Goal: Information Seeking & Learning: Learn about a topic

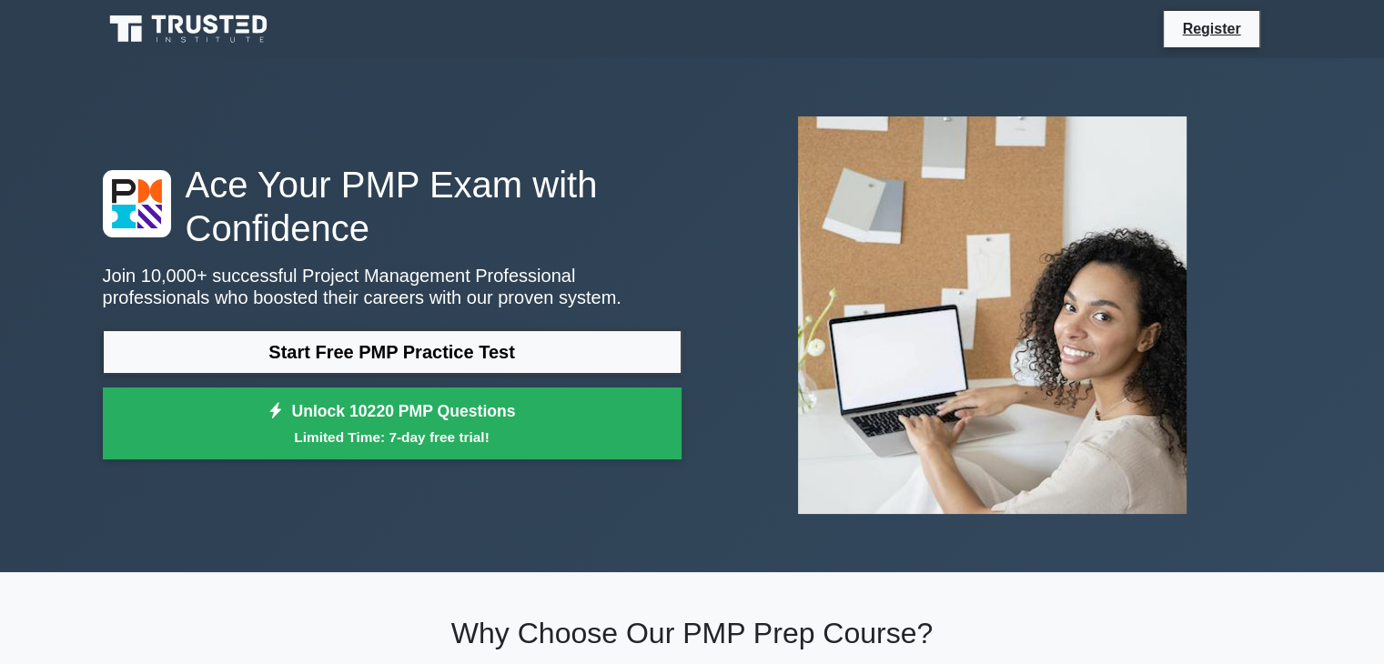
click at [421, 348] on link "Start Free PMP Practice Test" at bounding box center [392, 352] width 579 height 44
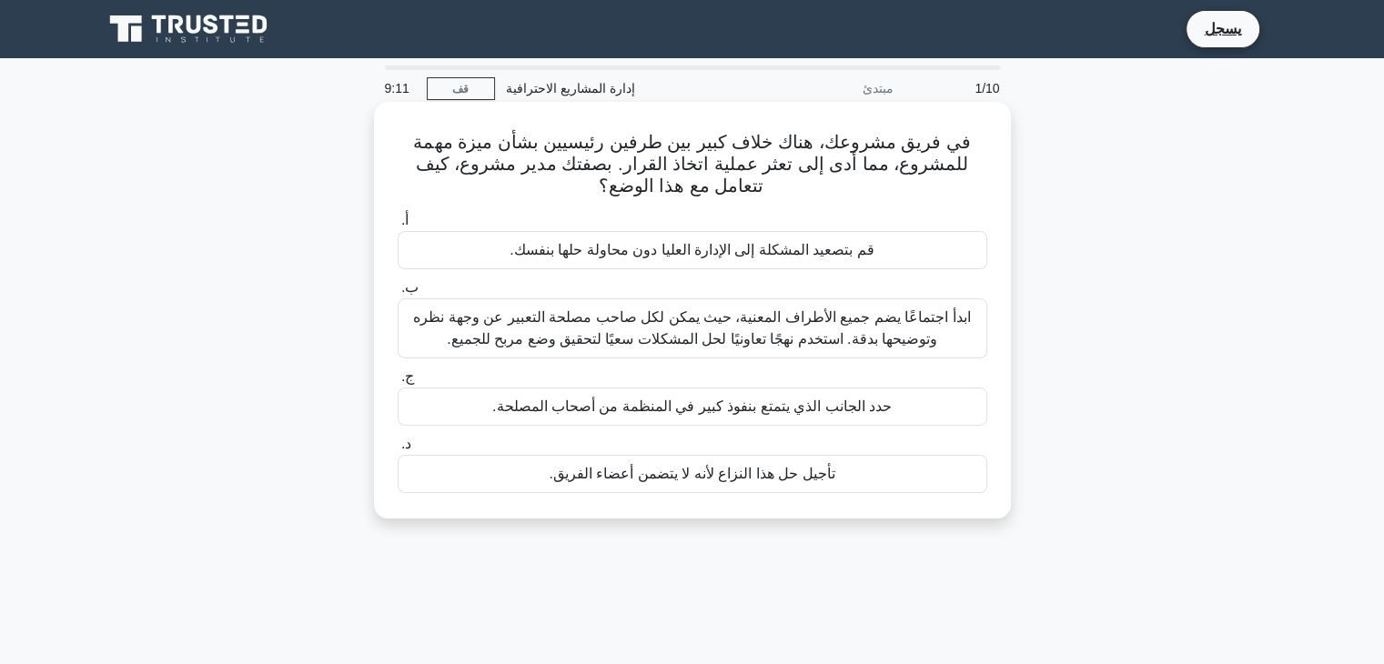
click at [873, 325] on font "ابدأ اجتماعًا يضم جميع الأطراف المعنية، حيث يمكن لكل صاحب مصلحة التعبير عن وجهة…" at bounding box center [691, 327] width 557 height 37
click at [398, 294] on input "ب. ابدأ اجتماعًا يضم جميع الأطراف المعنية، حيث يمكن لكل صاحب مصلحة التعبير عن و…" at bounding box center [398, 288] width 0 height 12
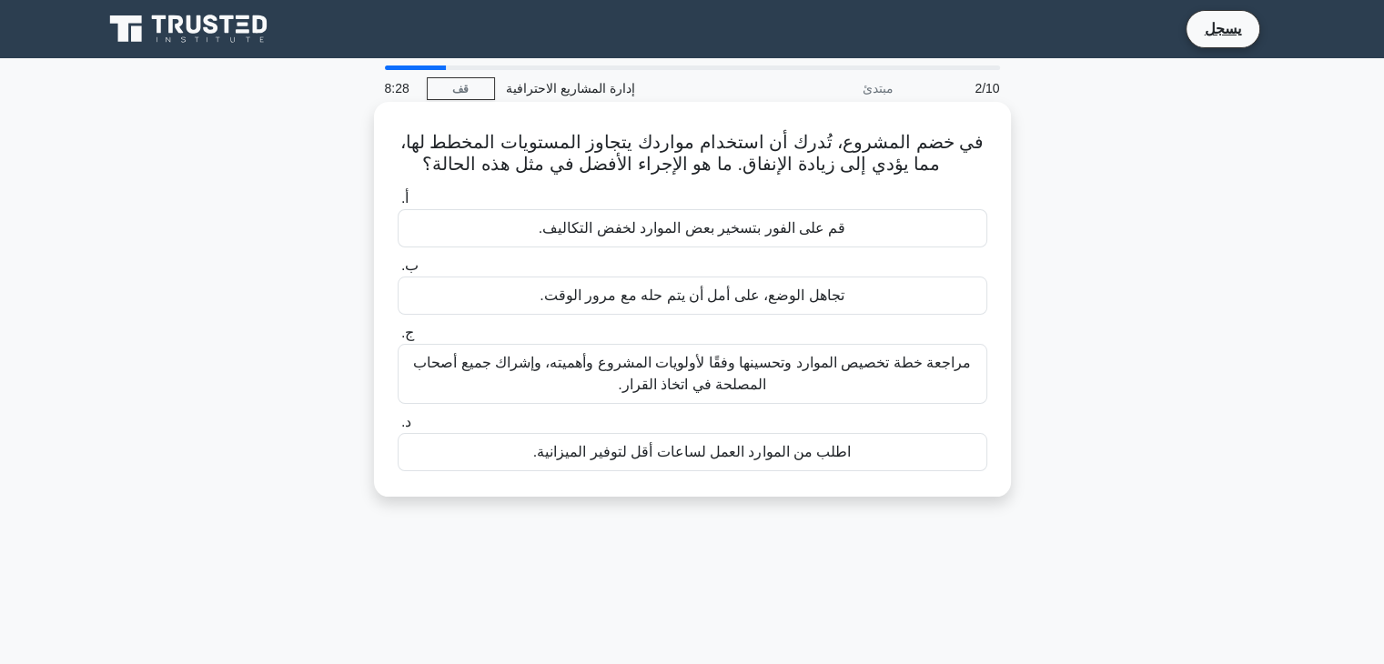
click at [801, 388] on font "مراجعة خطة تخصيص الموارد وتحسينها وفقًا لأولويات المشروع وأهميته، وإشراك جميع أ…" at bounding box center [692, 374] width 573 height 44
click at [398, 339] on input "ج. مراجعة خطة تخصيص الموارد وتحسينها وفقًا لأولويات المشروع وأهميته، وإشراك جمي…" at bounding box center [398, 334] width 0 height 12
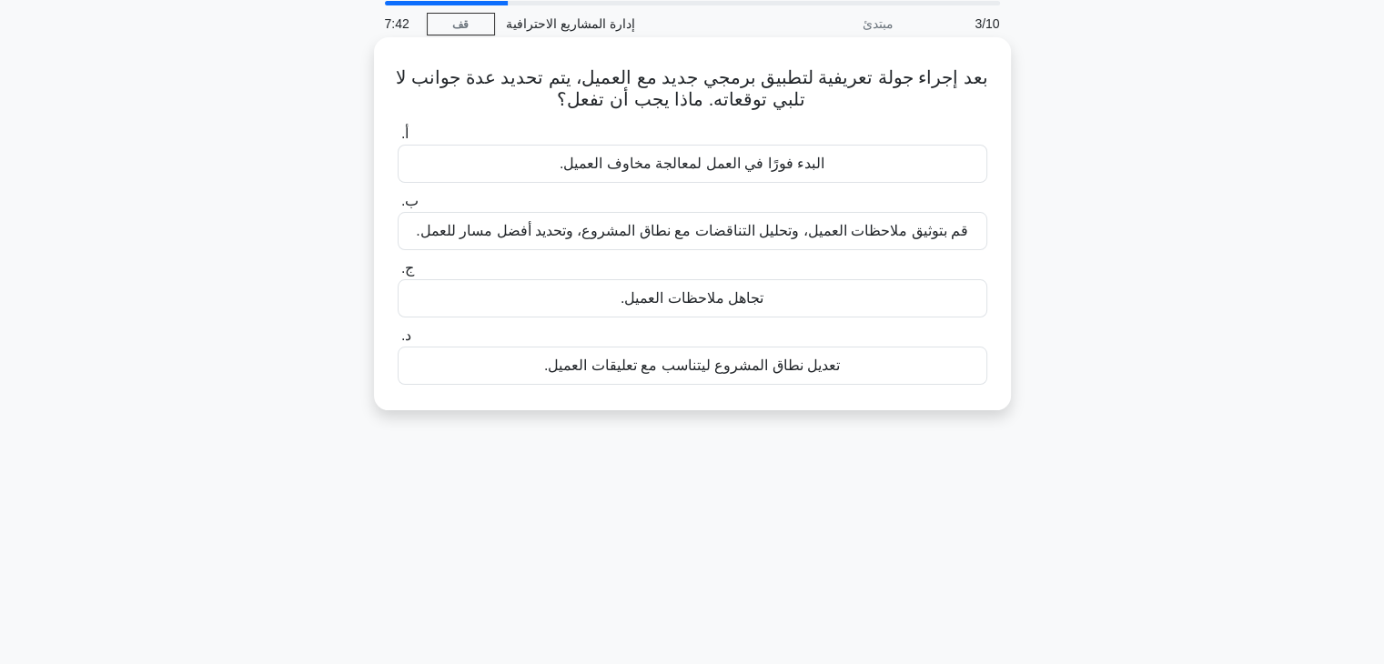
scroll to position [91, 0]
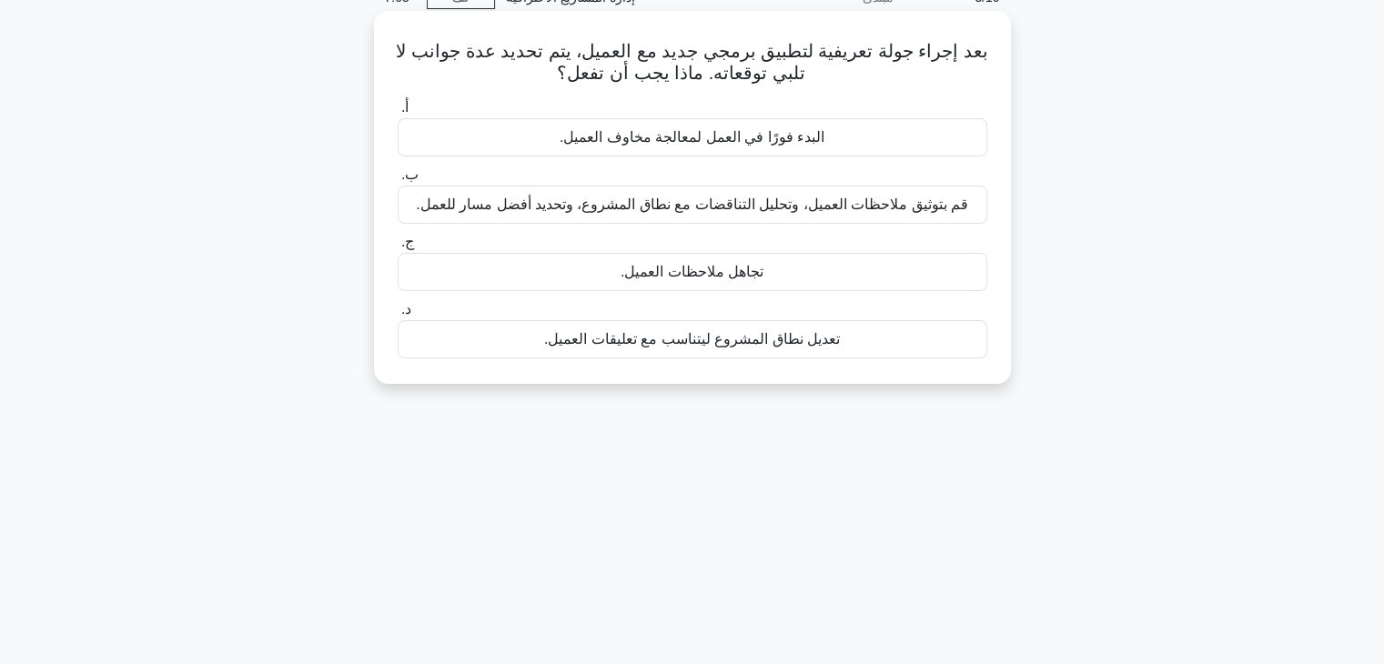
click at [484, 205] on font "قم بتوثيق ملاحظات العميل، وتحليل التناقضات مع نطاق المشروع، وتحديد أفضل مسار لل…" at bounding box center [692, 204] width 552 height 15
click at [398, 181] on input "ب. قم بتوثيق ملاحظات العميل، وتحليل التناقضات مع نطاق المشروع، وتحديد أفضل مسار…" at bounding box center [398, 175] width 0 height 12
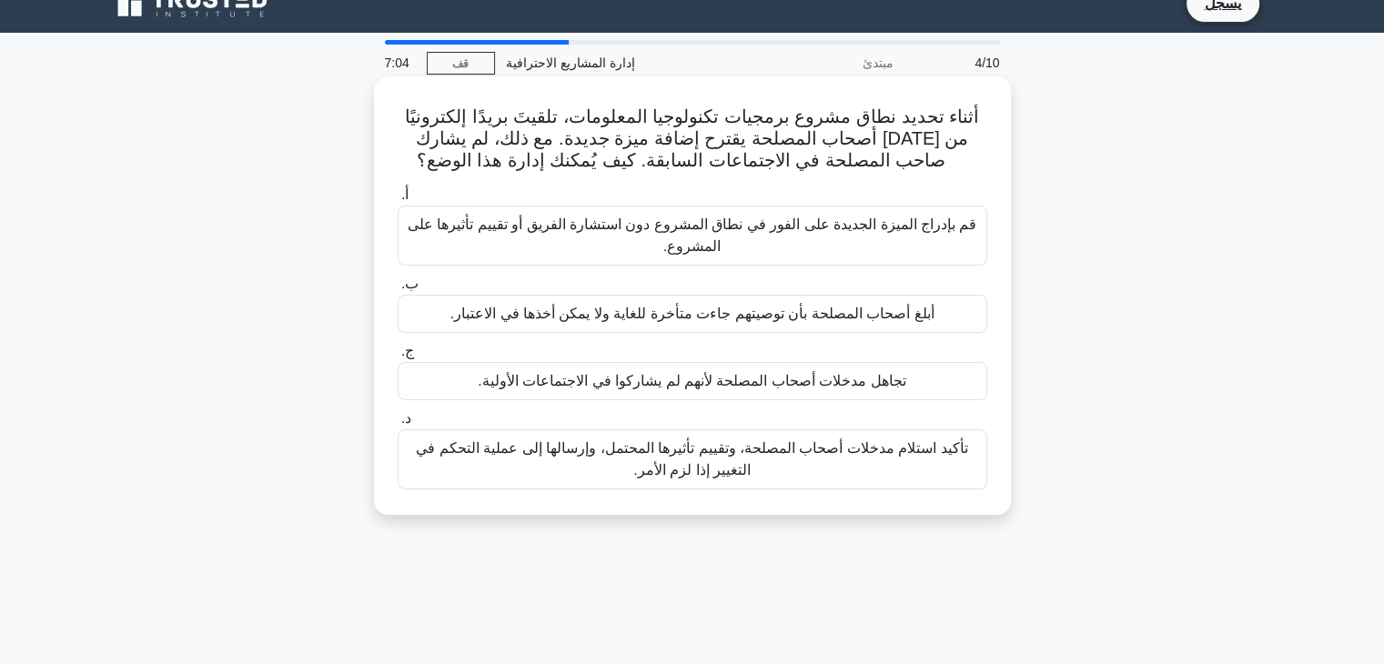
scroll to position [0, 0]
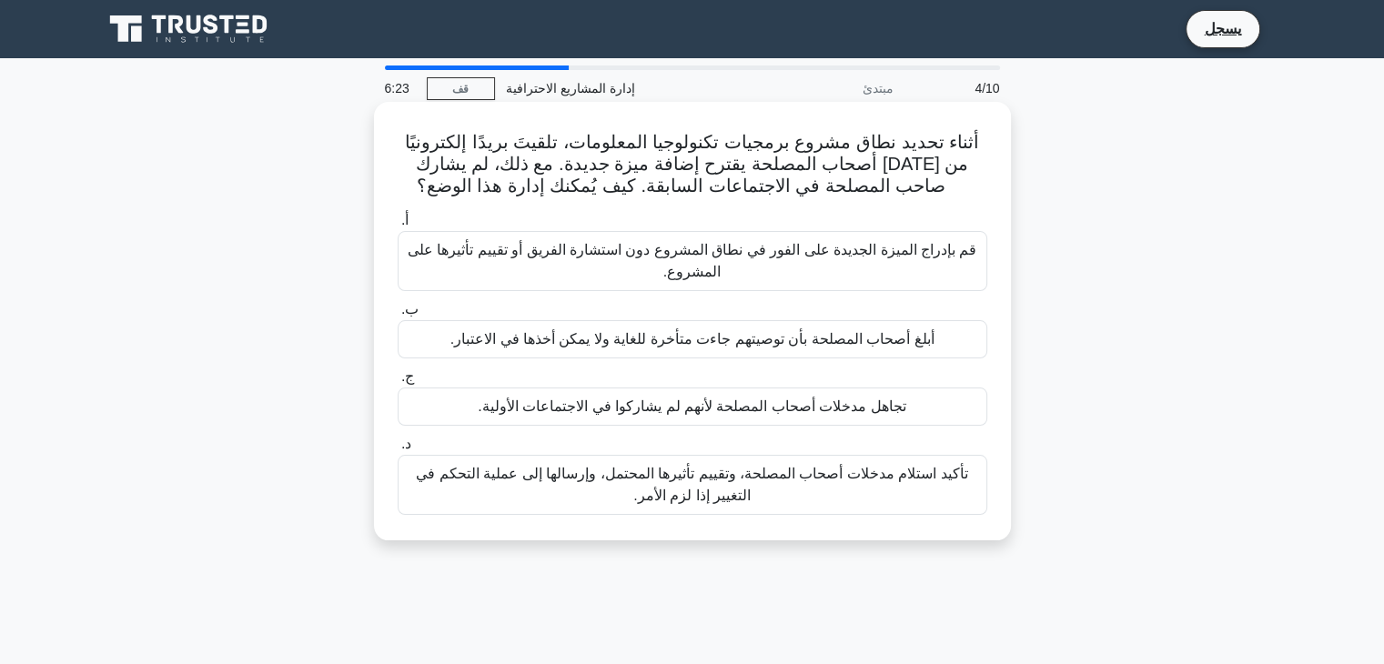
click at [650, 489] on font "تأكيد استلام مدخلات أصحاب المصلحة، وتقييم تأثيرها المحتمل، وإرسالها إلى عملية ا…" at bounding box center [691, 484] width 551 height 37
click at [398, 450] on input "د. تأكيد استلام مدخلات أصحاب المصلحة، وتقييم تأثيرها المحتمل، وإرسالها إلى عملي…" at bounding box center [398, 444] width 0 height 12
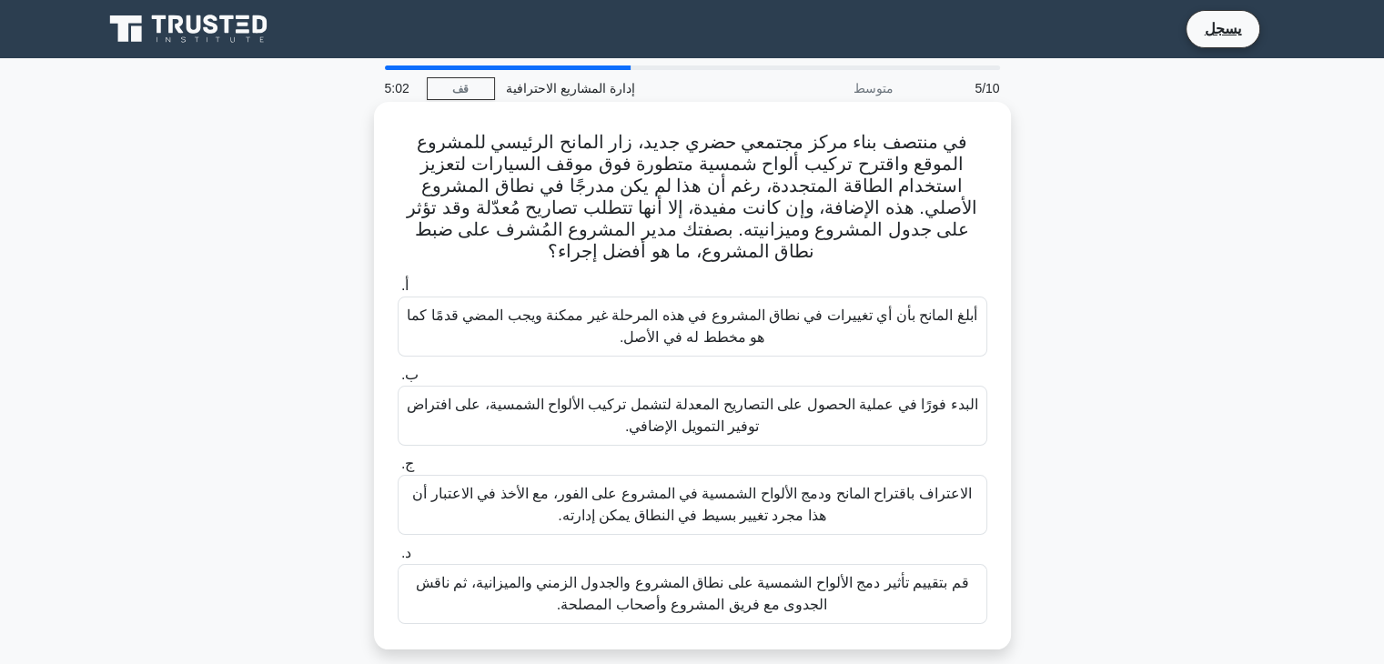
click at [603, 575] on font "قم بتقييم تأثير دمج الألواح الشمسية على نطاق المشروع والجدول الزمني والميزانية،…" at bounding box center [692, 593] width 553 height 37
click at [398, 559] on input "د. قم بتقييم تأثير دمج الألواح الشمسية على نطاق المشروع والجدول الزمني والميزان…" at bounding box center [398, 554] width 0 height 12
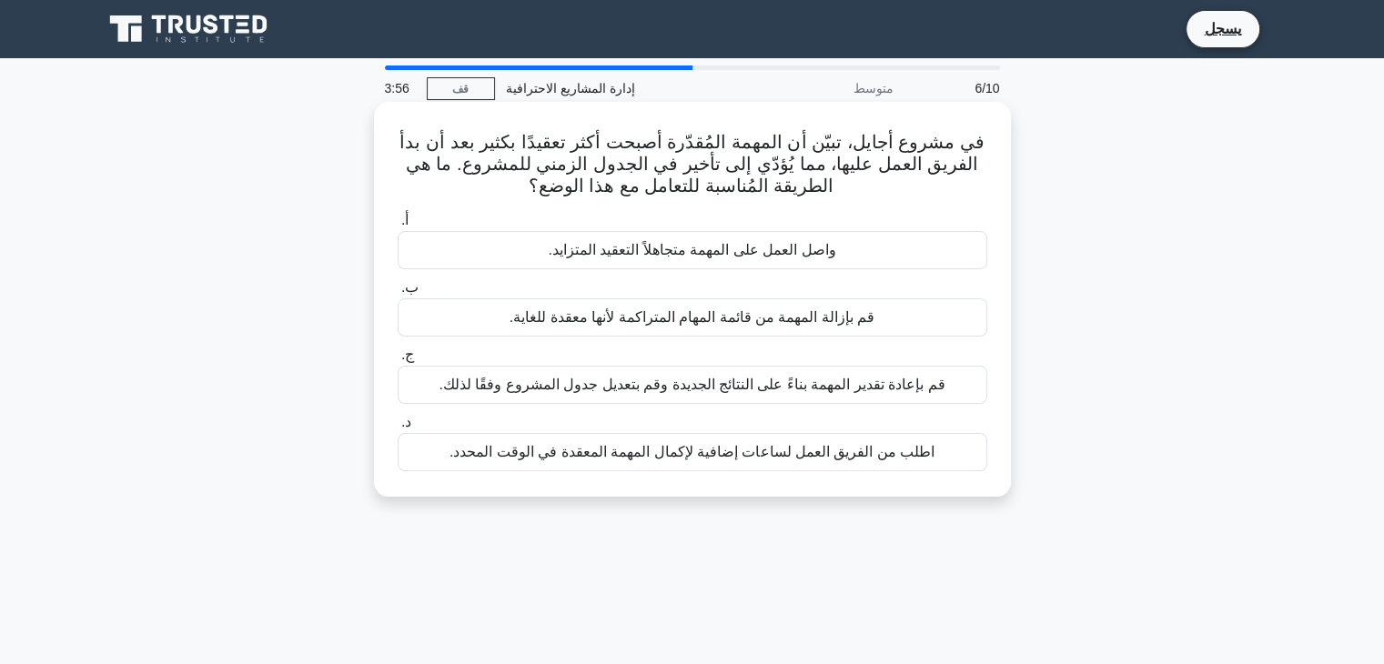
click at [499, 448] on font "اطلب من الفريق العمل لساعات إضافية لإكمال المهمة المعقدة في الوقت المحدد." at bounding box center [691, 451] width 485 height 15
click at [398, 428] on input "د. اطلب من الفريق العمل لساعات إضافية لإكمال المهمة المعقدة في الوقت المحدد." at bounding box center [398, 423] width 0 height 12
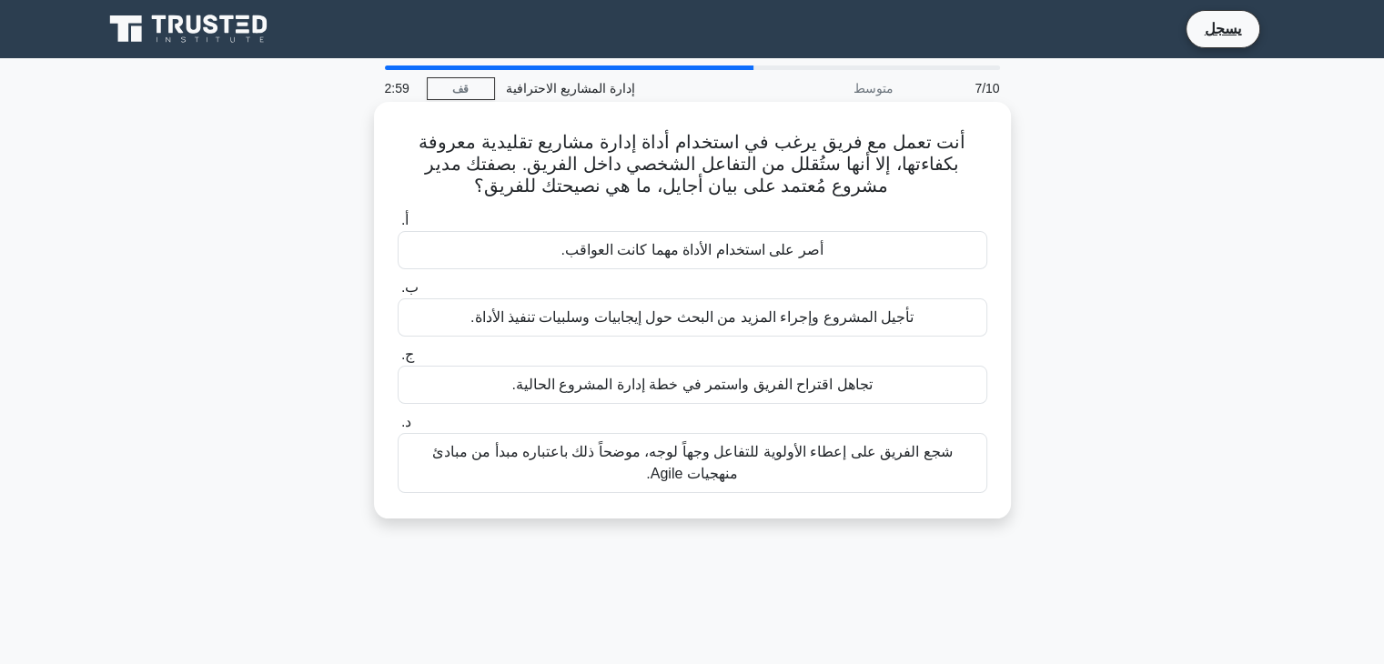
click at [520, 459] on font "شجع الفريق على إعطاء الأولوية للتفاعل وجهاً لوجه، موضحاً ذلك باعتباره مبدأ من م…" at bounding box center [692, 462] width 520 height 37
click at [398, 428] on input "د. شجع الفريق على إعطاء الأولوية للتفاعل وجهاً لوجه، موضحاً ذلك باعتباره مبدأ م…" at bounding box center [398, 423] width 0 height 12
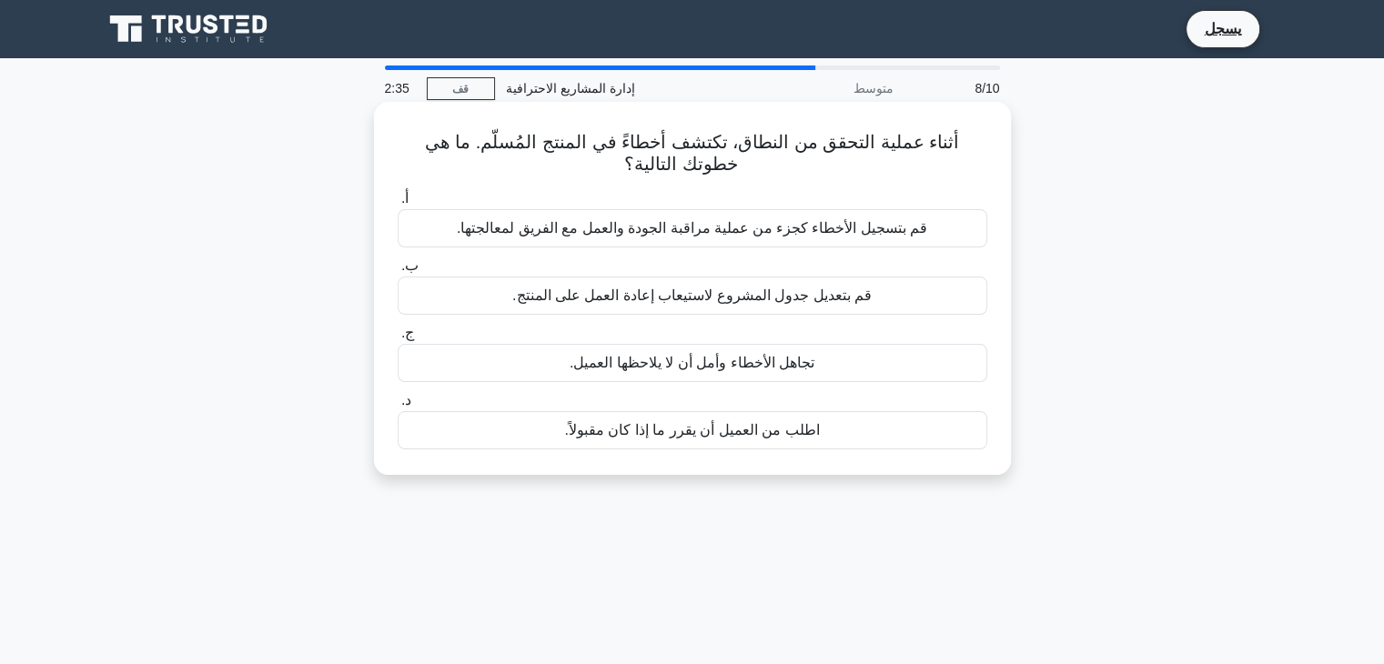
click at [762, 229] on font "قم بتسجيل الأخطاء كجزء من عملية مراقبة الجودة والعمل مع الفريق لمعالجتها." at bounding box center [692, 227] width 470 height 15
click at [398, 205] on input "أ. قم بتسجيل الأخطاء كجزء من عملية مراقبة الجودة والعمل مع الفريق لمعالجتها." at bounding box center [398, 199] width 0 height 12
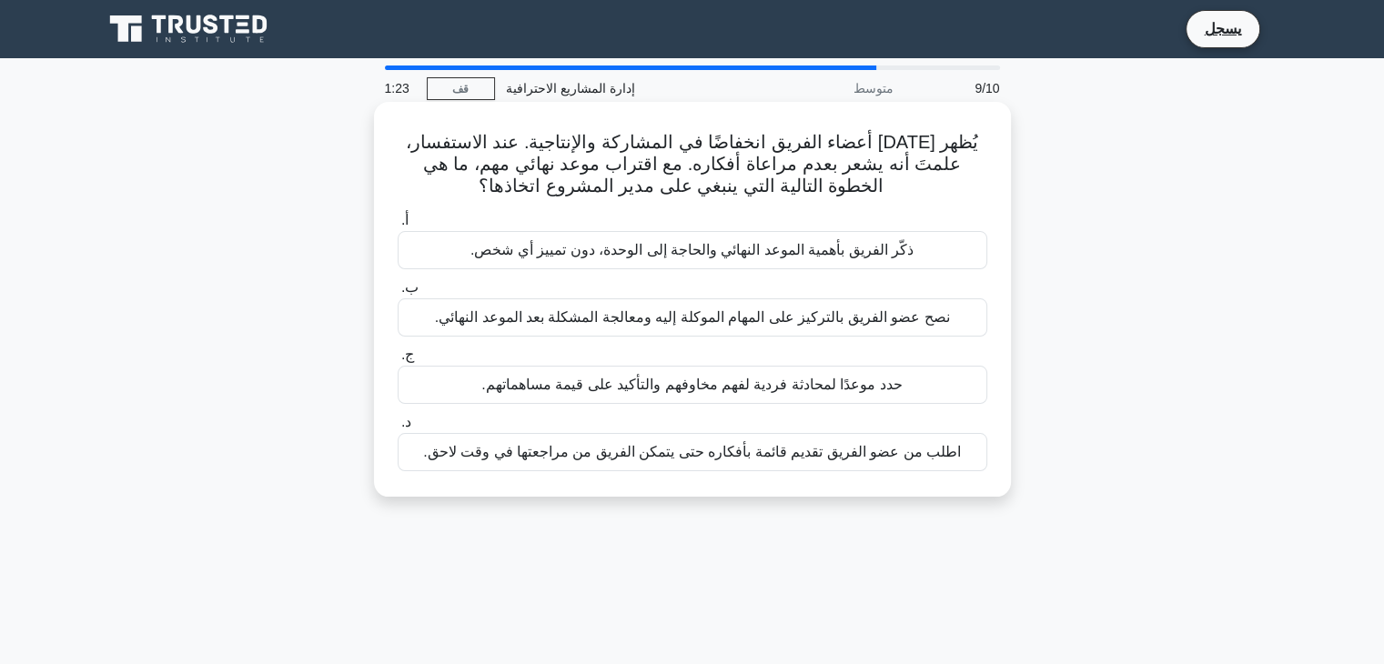
scroll to position [91, 0]
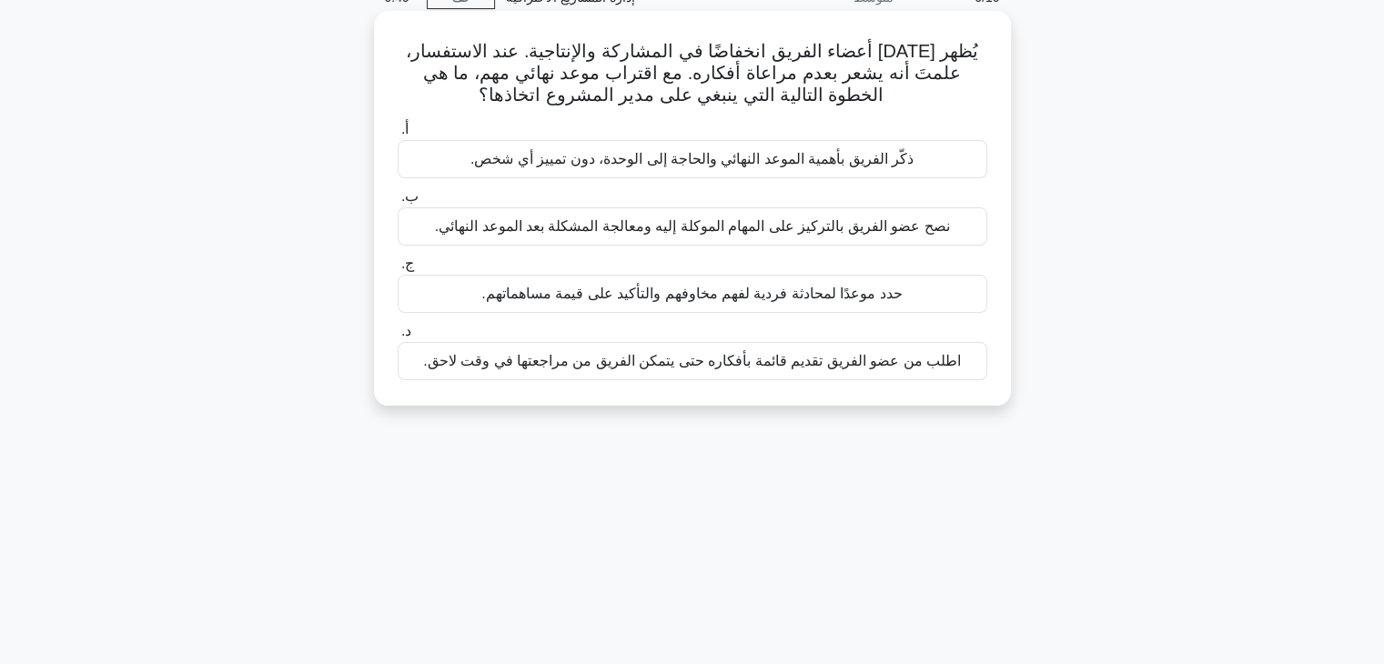
click at [807, 292] on font "حدد موعدًا لمحادثة فردية لفهم مخاوفهم والتأكيد على قيمة مساهماتهم." at bounding box center [691, 293] width 420 height 15
click at [398, 270] on input "ج. حدد موعدًا لمحادثة فردية لفهم مخاوفهم والتأكيد على قيمة مساهماتهم." at bounding box center [398, 264] width 0 height 12
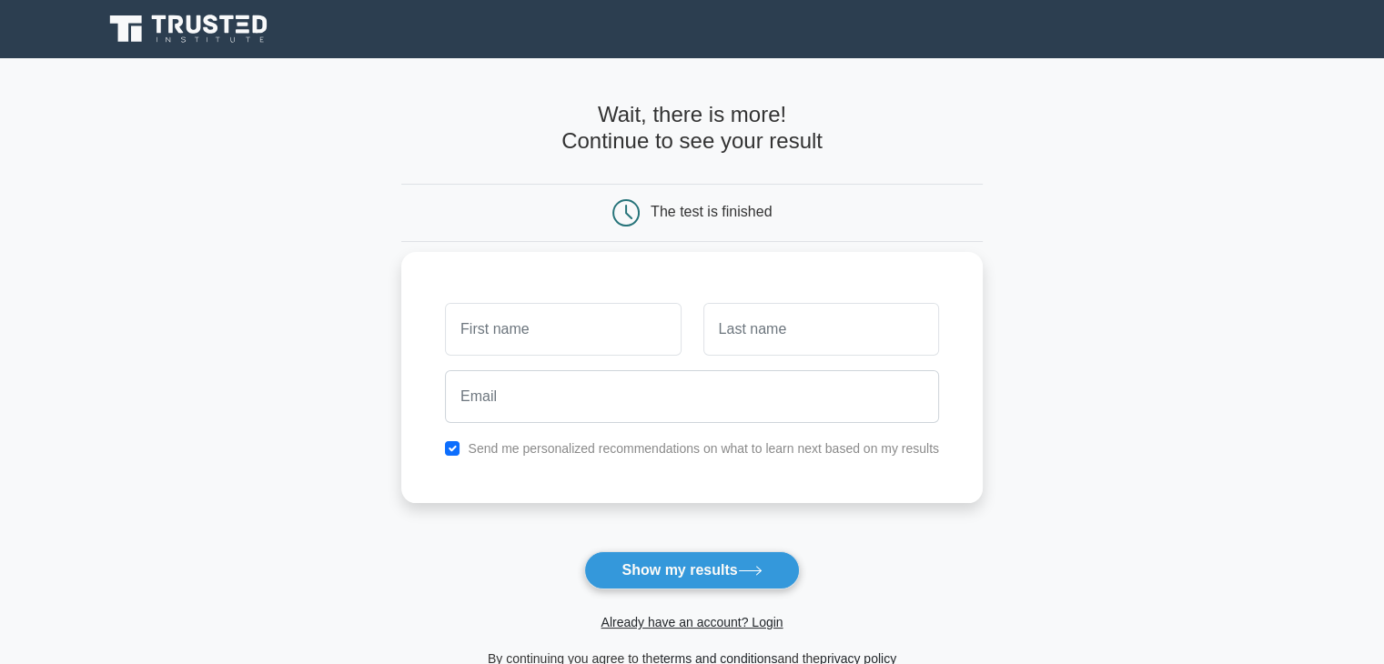
click at [545, 329] on input "text" at bounding box center [563, 329] width 236 height 53
type input "ش"
type input "abdullah"
type input "mohammed"
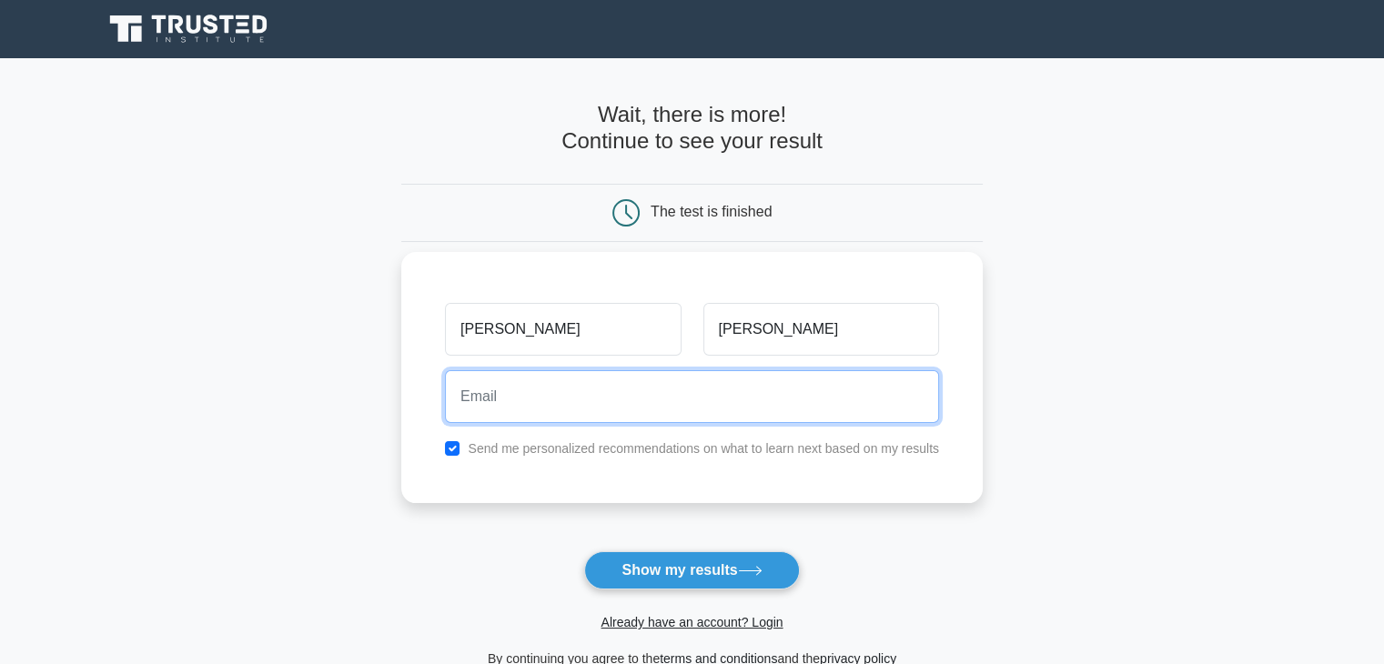
click at [545, 390] on input "email" at bounding box center [692, 396] width 494 height 53
type input "abdo134134@gmail.com"
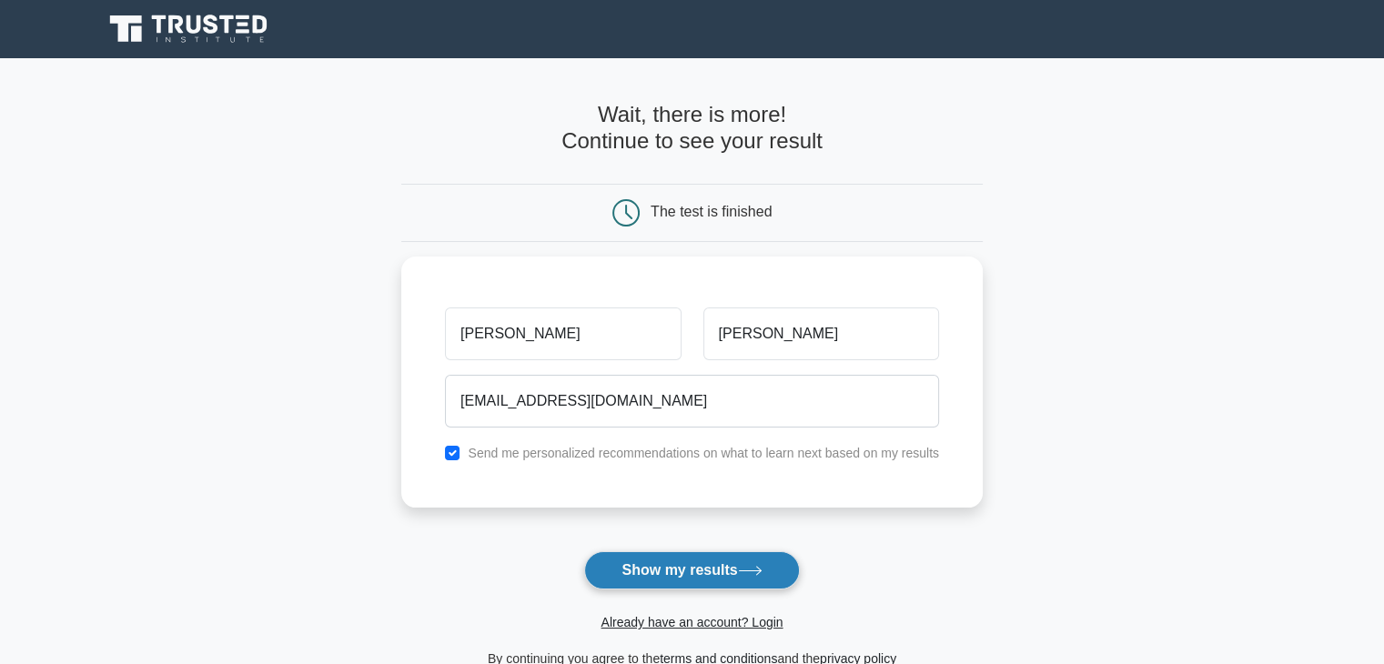
click at [686, 562] on button "Show my results" at bounding box center [691, 570] width 215 height 38
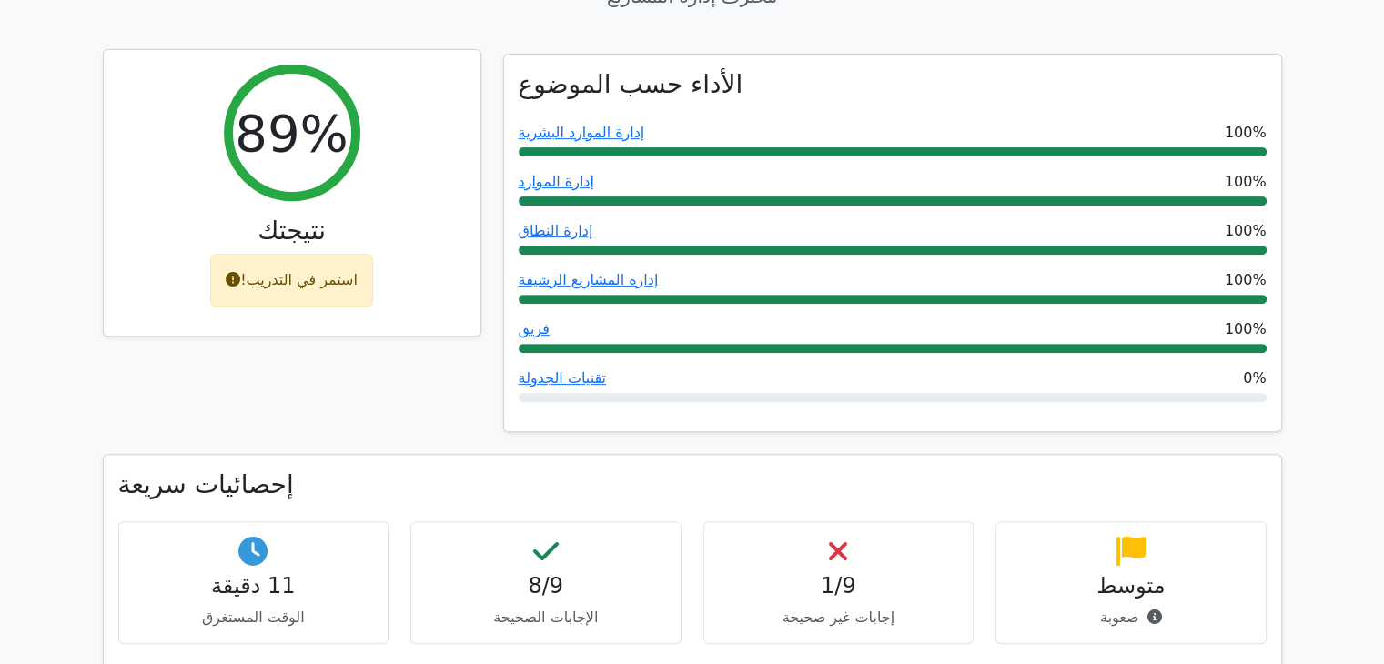
scroll to position [637, 0]
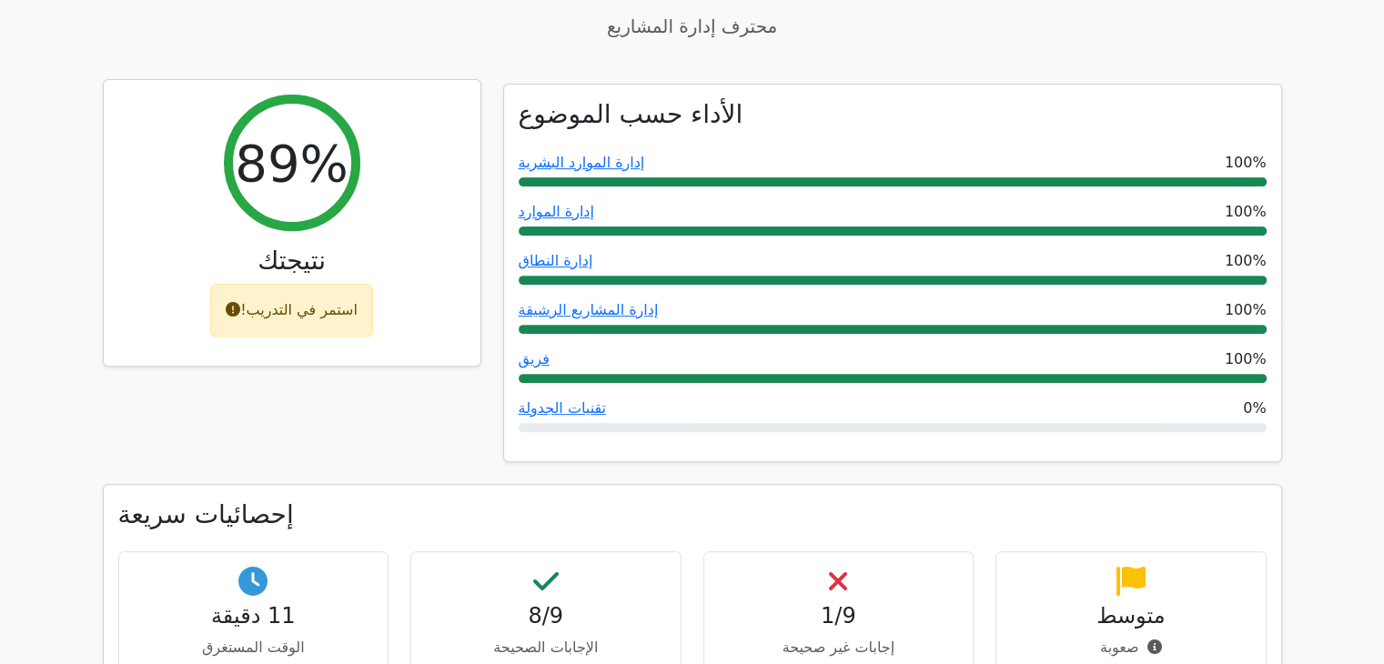
click at [291, 301] on font "استمر في التدريب!" at bounding box center [298, 309] width 117 height 17
click at [231, 302] on icon at bounding box center [233, 309] width 15 height 15
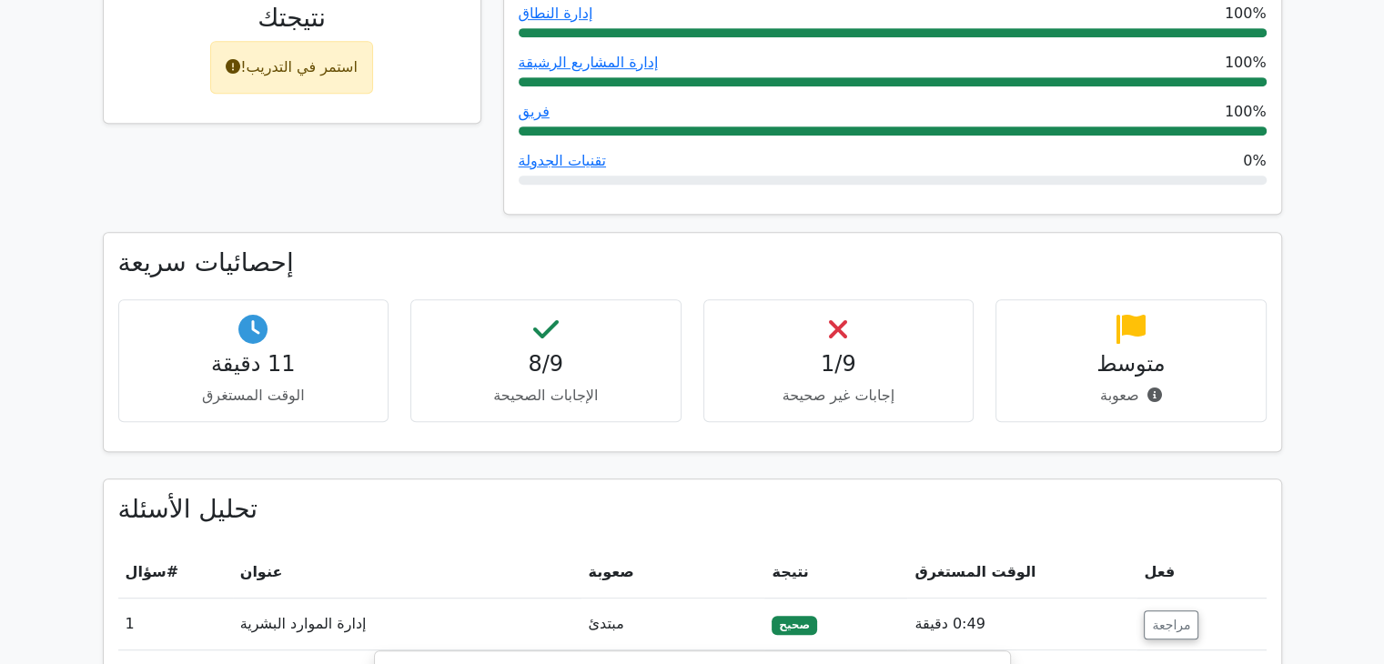
scroll to position [910, 0]
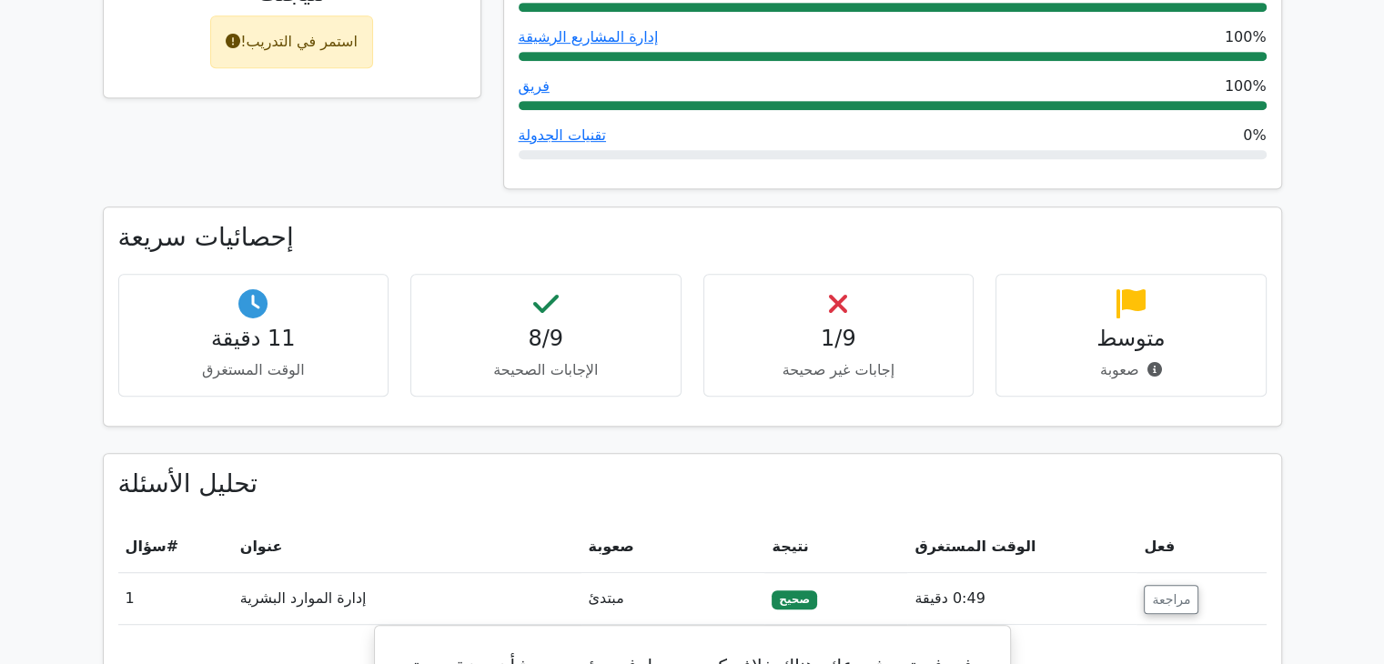
click at [834, 326] on font "1/9" at bounding box center [838, 338] width 35 height 25
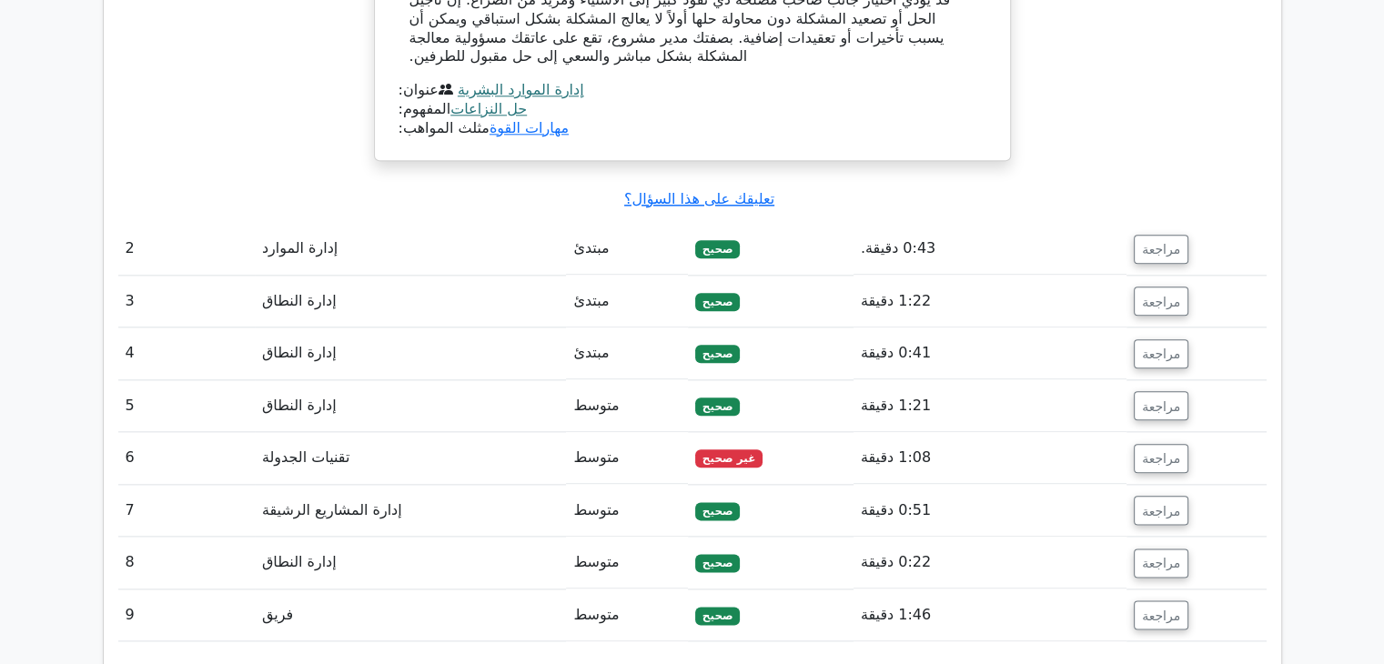
scroll to position [2183, 0]
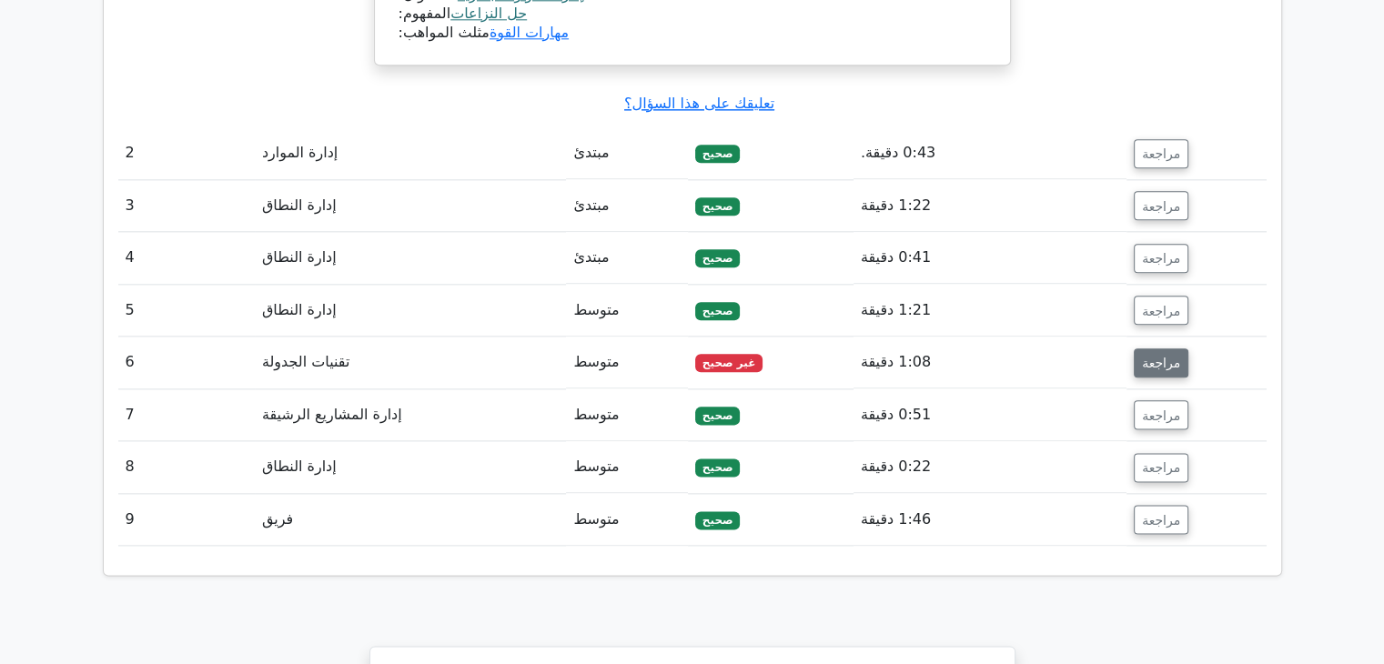
click at [1158, 356] on font "مراجعة" at bounding box center [1161, 363] width 38 height 15
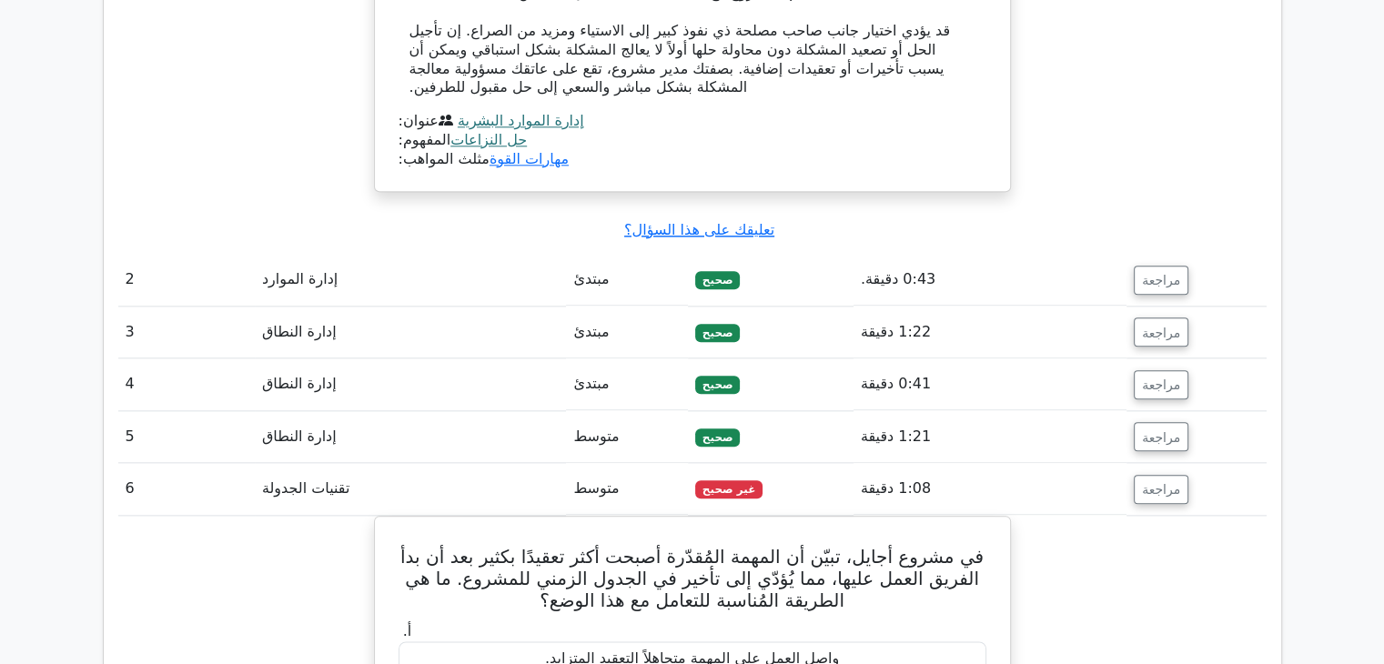
scroll to position [2001, 0]
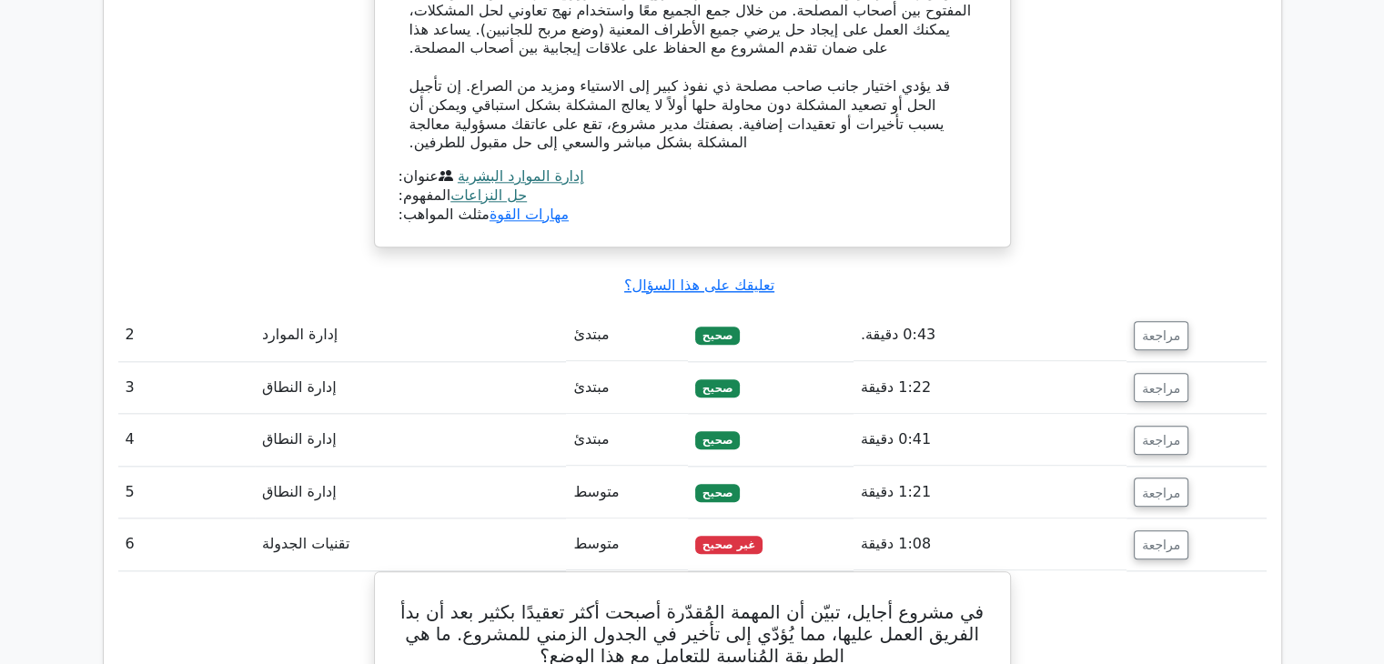
drag, startPoint x: 1075, startPoint y: 267, endPoint x: 1102, endPoint y: 314, distance: 54.2
click at [1102, 314] on tbody "1 إدارة الموارد البشرية مبتدئ صحيح 0:49 دقيقة مراجعة" at bounding box center [692, 480] width 1148 height 2007
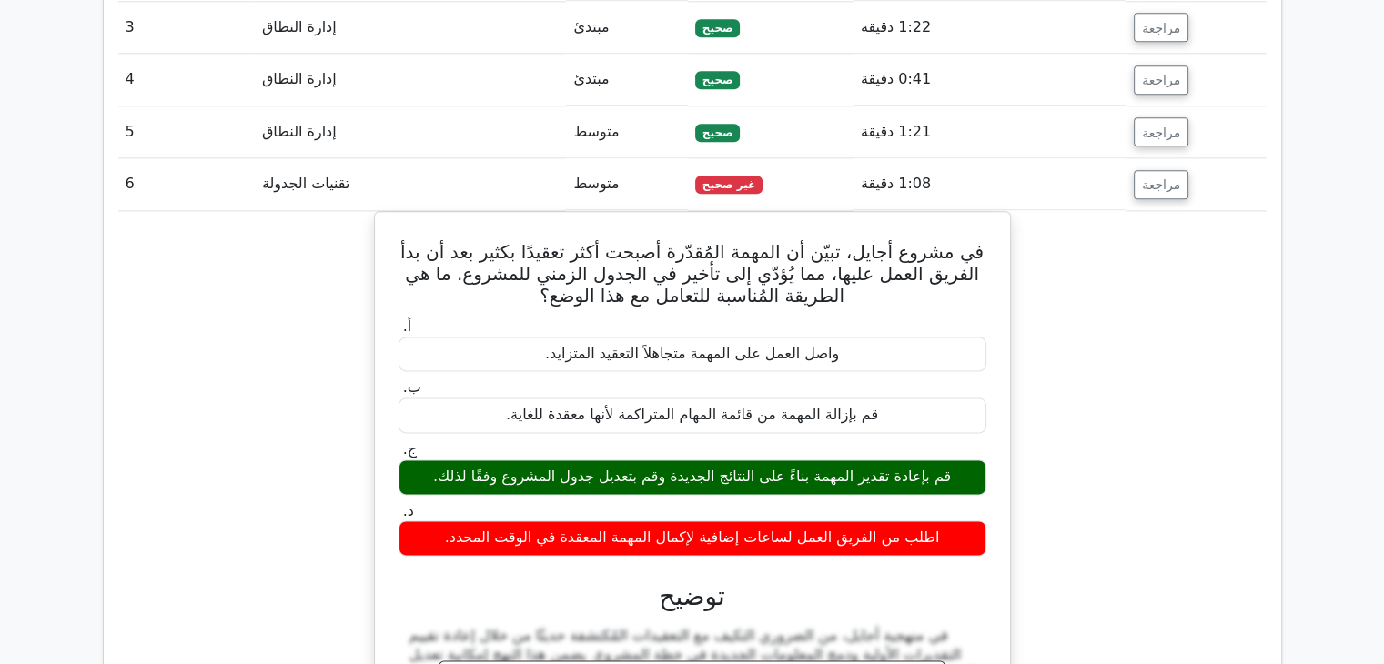
scroll to position [2365, 0]
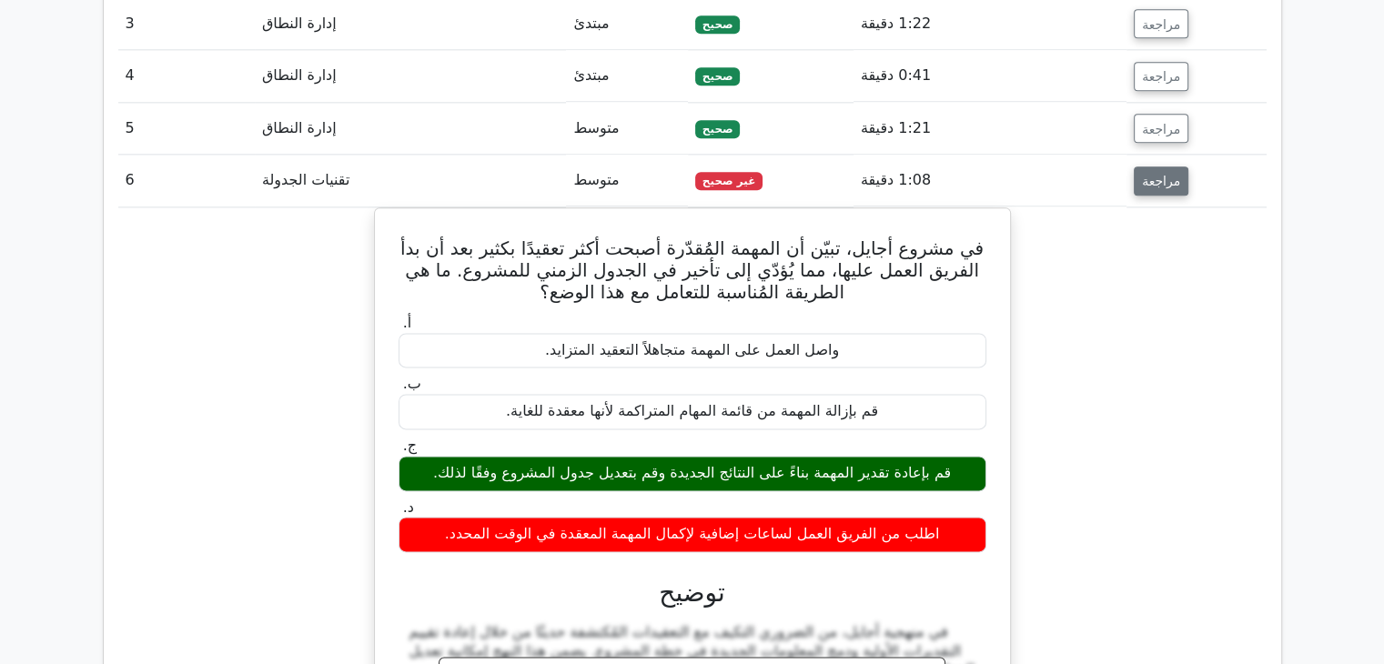
click at [1142, 174] on font "مراجعة" at bounding box center [1161, 181] width 38 height 15
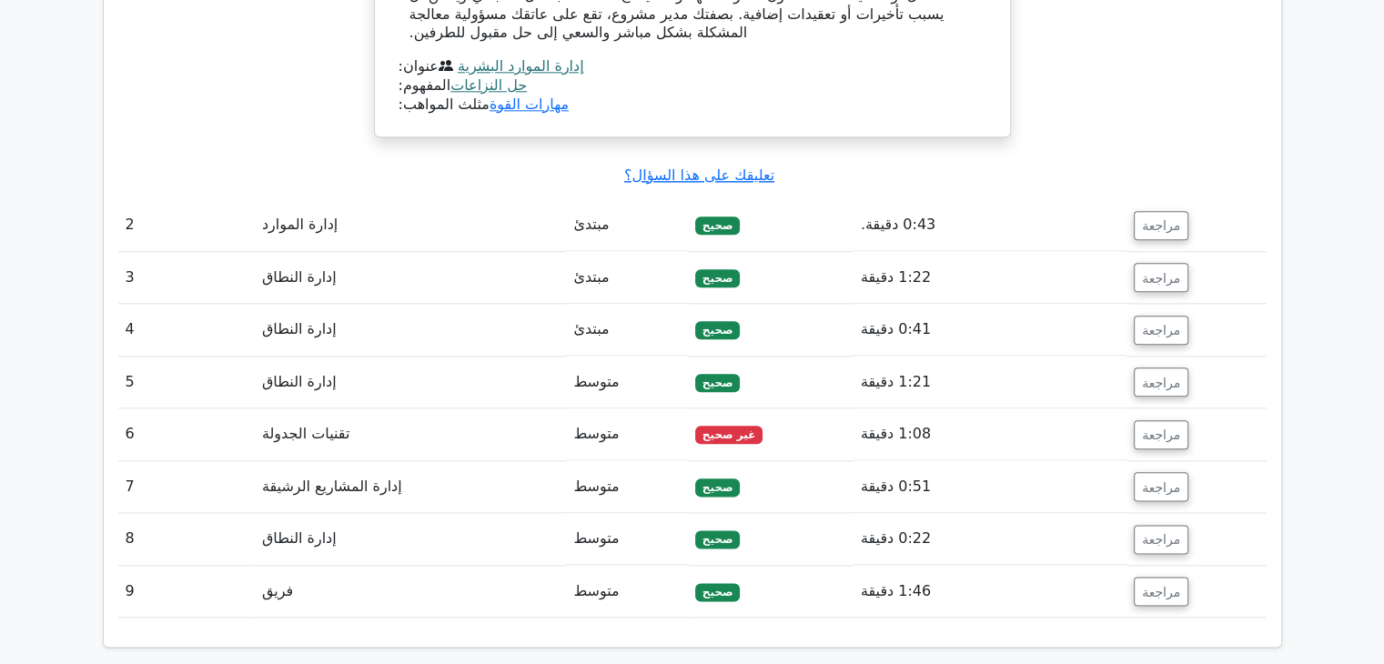
scroll to position [2112, 0]
click at [709, 166] on font "تعليقك على هذا السؤال؟" at bounding box center [699, 174] width 150 height 17
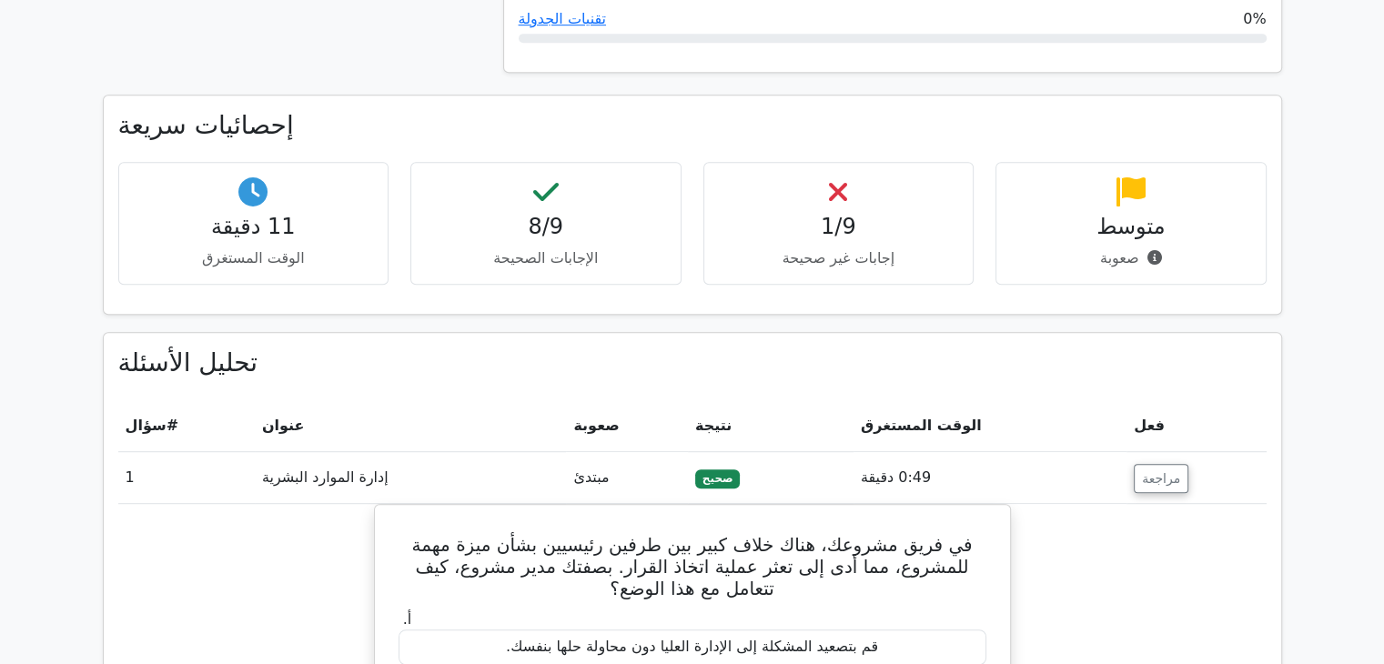
scroll to position [1021, 0]
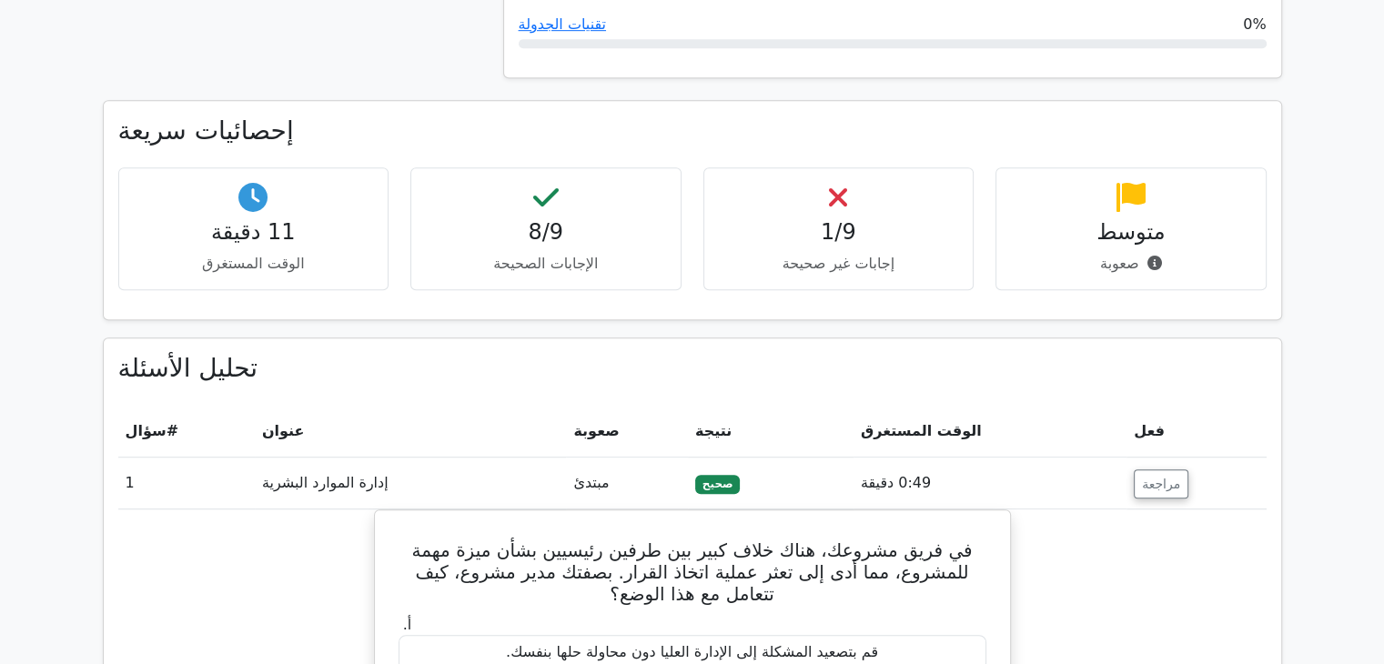
click at [722, 478] on font "صحيح" at bounding box center [717, 484] width 31 height 13
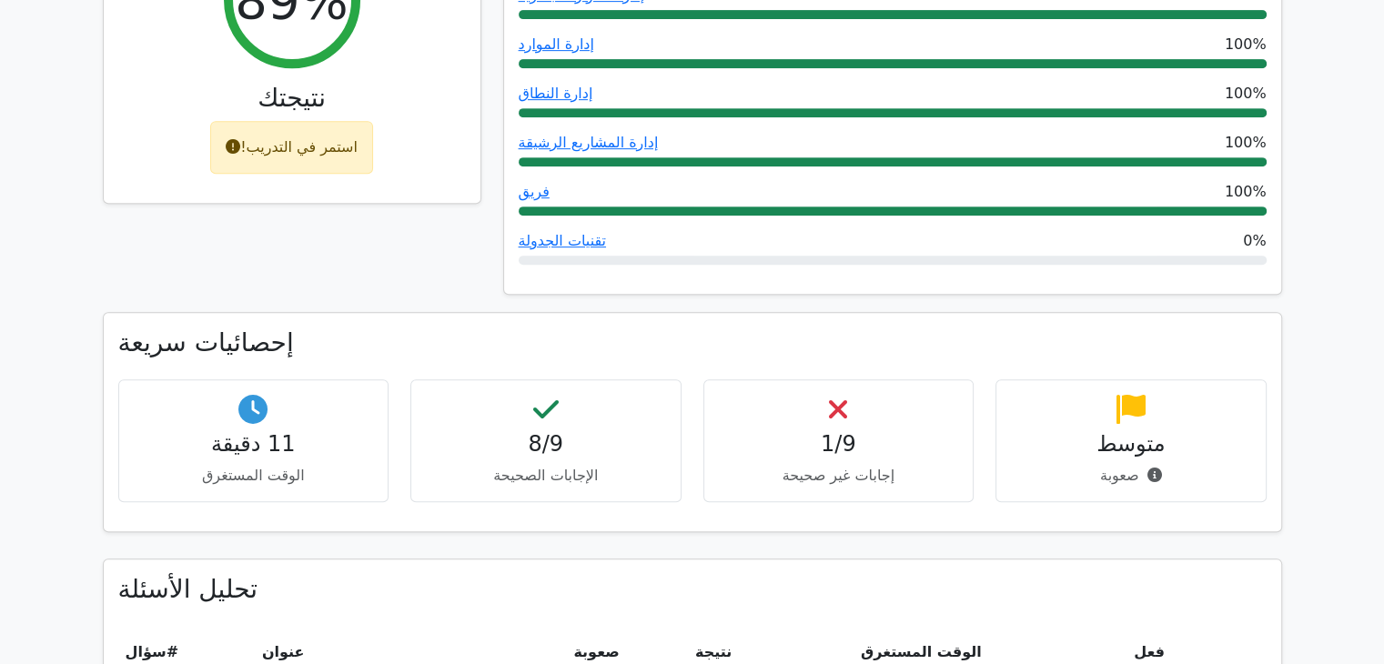
scroll to position [657, 0]
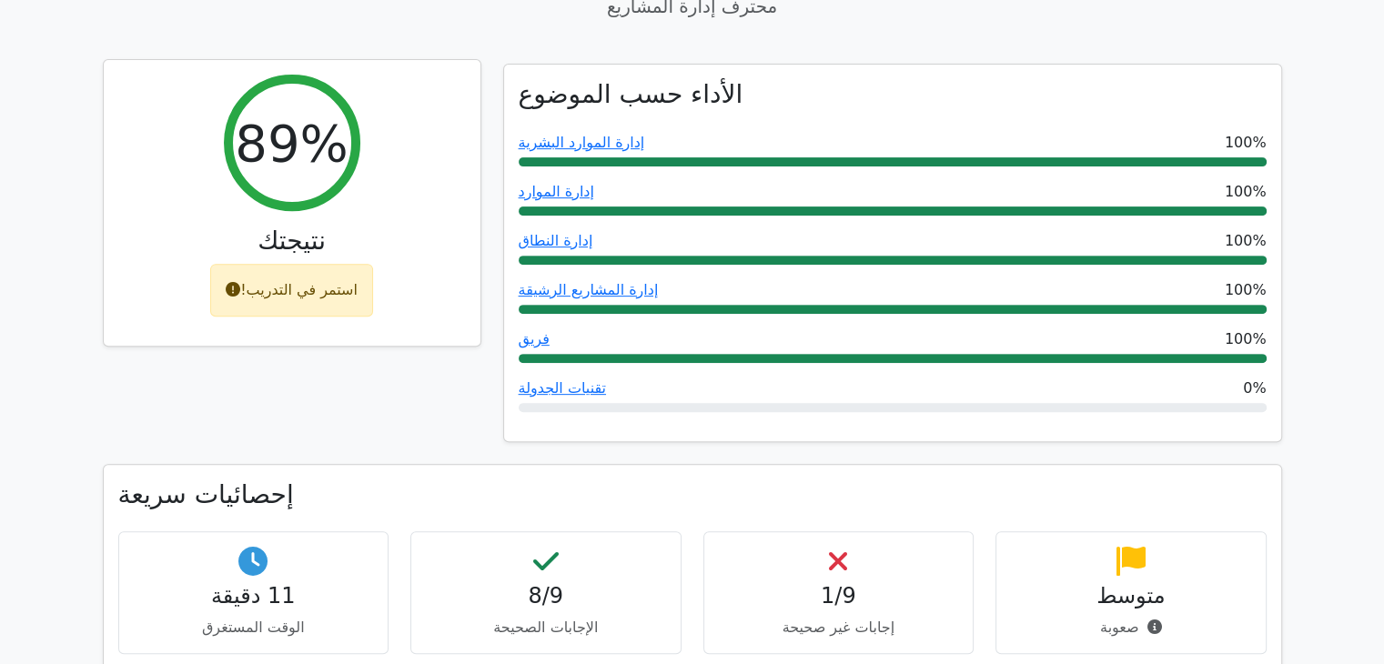
click at [271, 281] on font "استمر في التدريب!" at bounding box center [298, 289] width 117 height 17
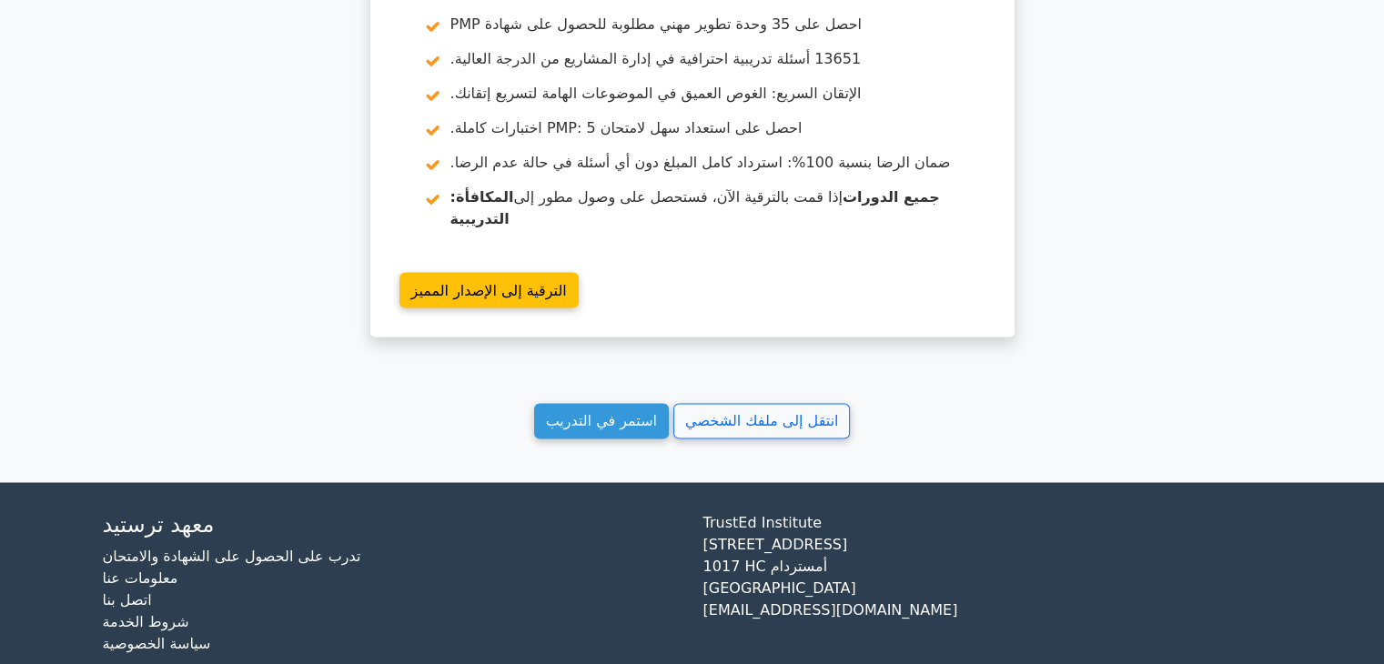
scroll to position [3089, 0]
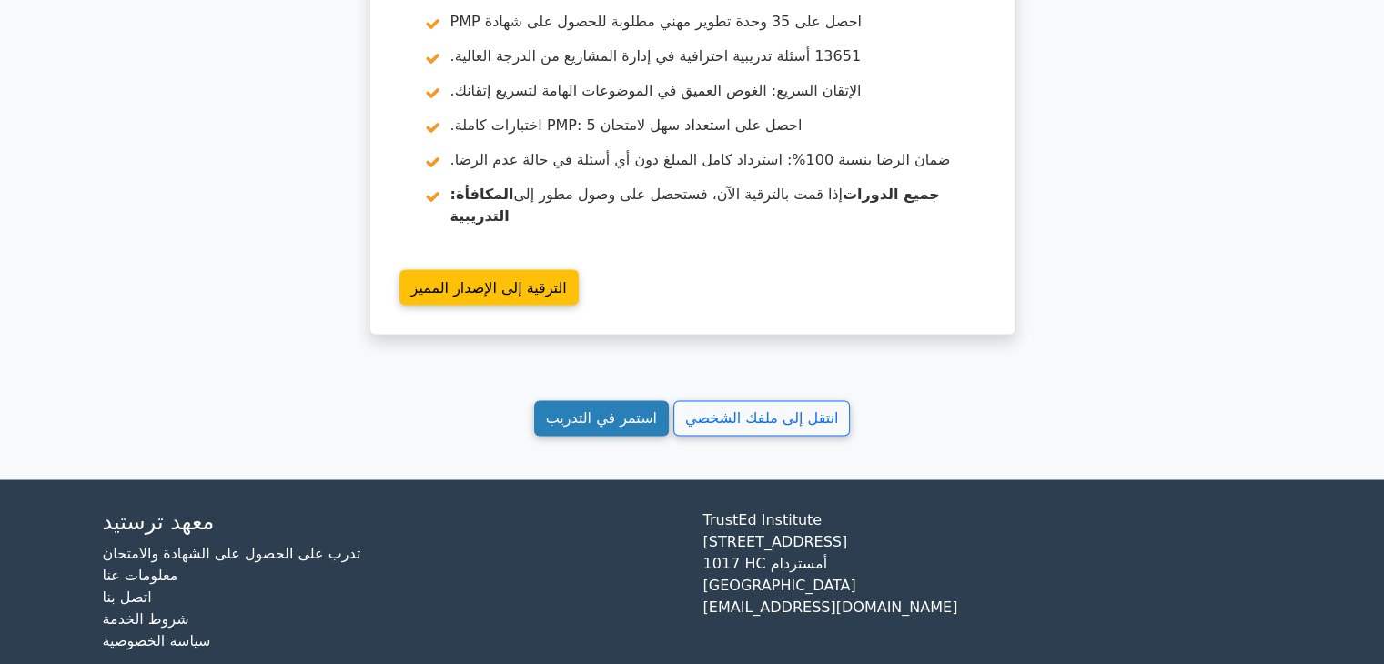
click at [627, 408] on font "استمر في التدريب" at bounding box center [601, 416] width 111 height 17
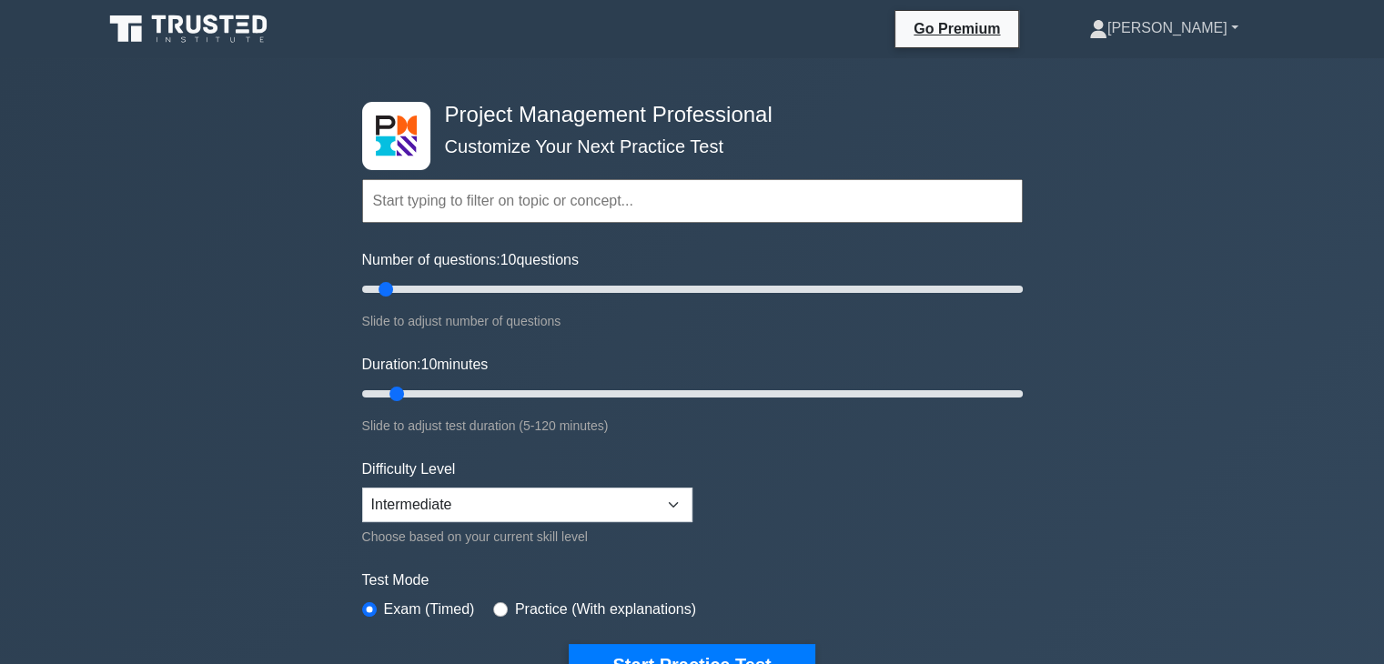
click at [1229, 22] on link "[PERSON_NAME]" at bounding box center [1163, 28] width 237 height 36
click at [1147, 70] on link "Profile" at bounding box center [1118, 70] width 144 height 29
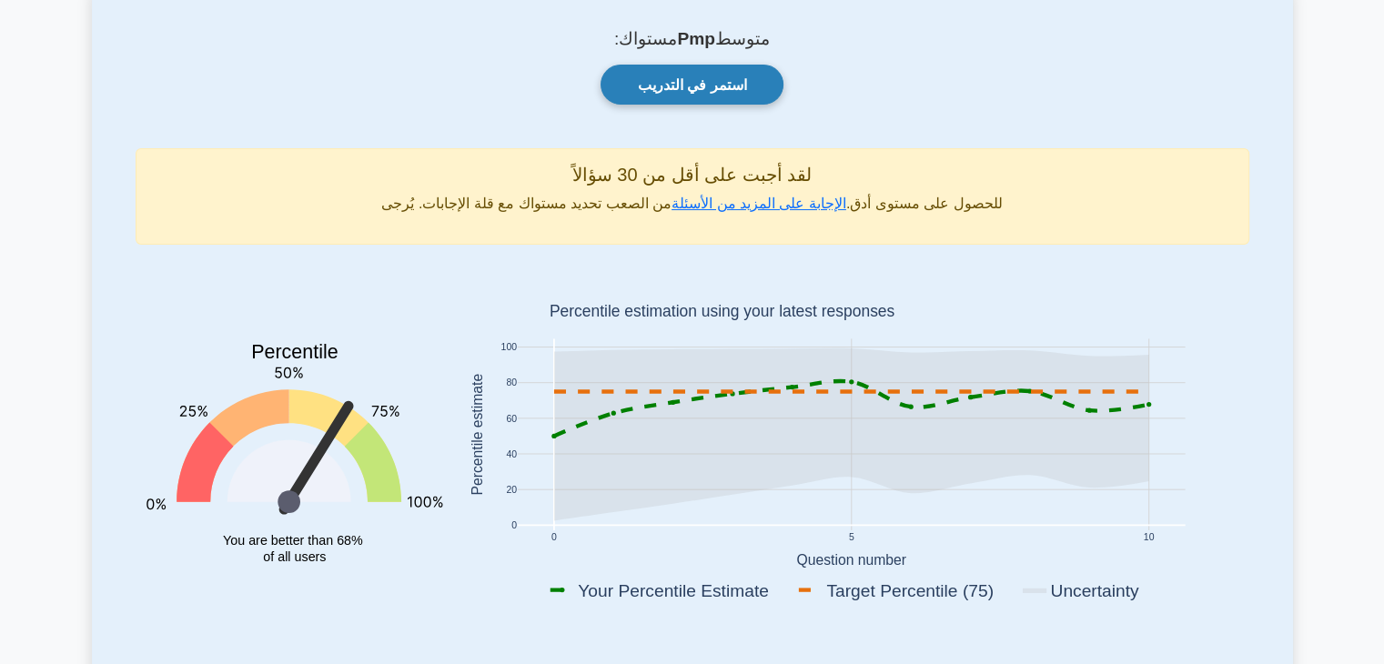
scroll to position [91, 0]
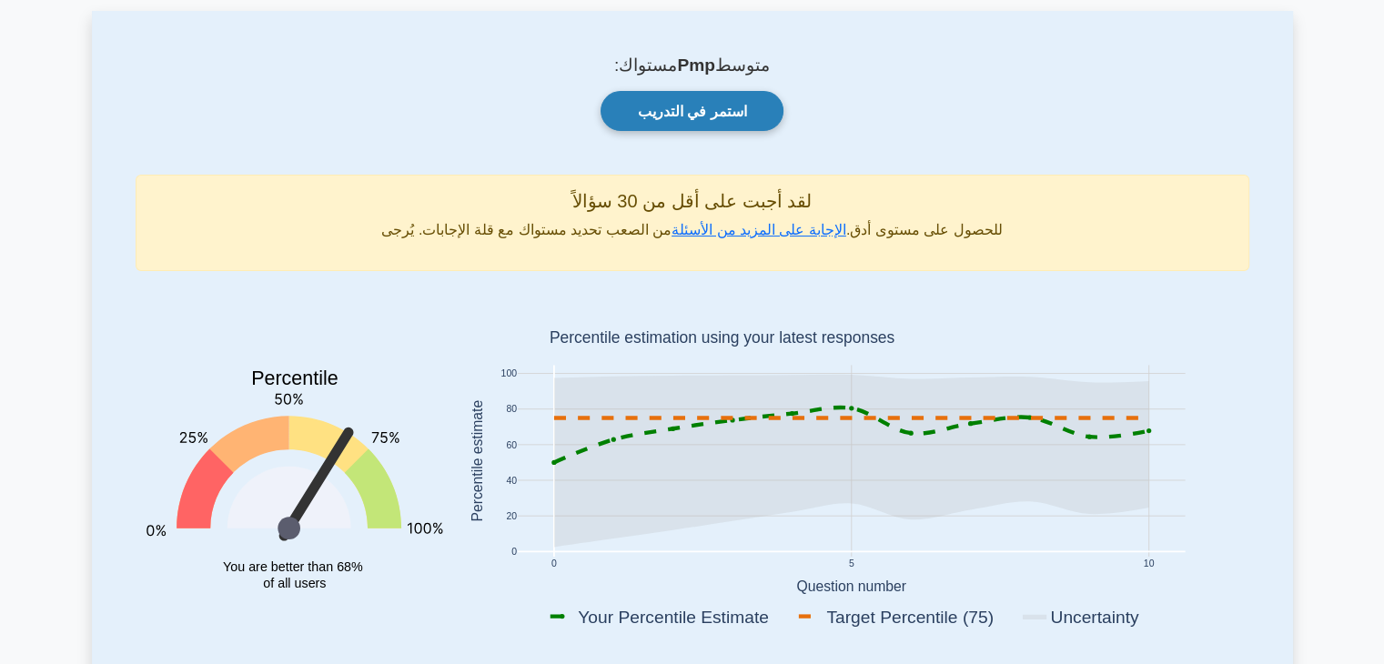
click at [724, 114] on font "استمر في التدريب" at bounding box center [692, 111] width 109 height 15
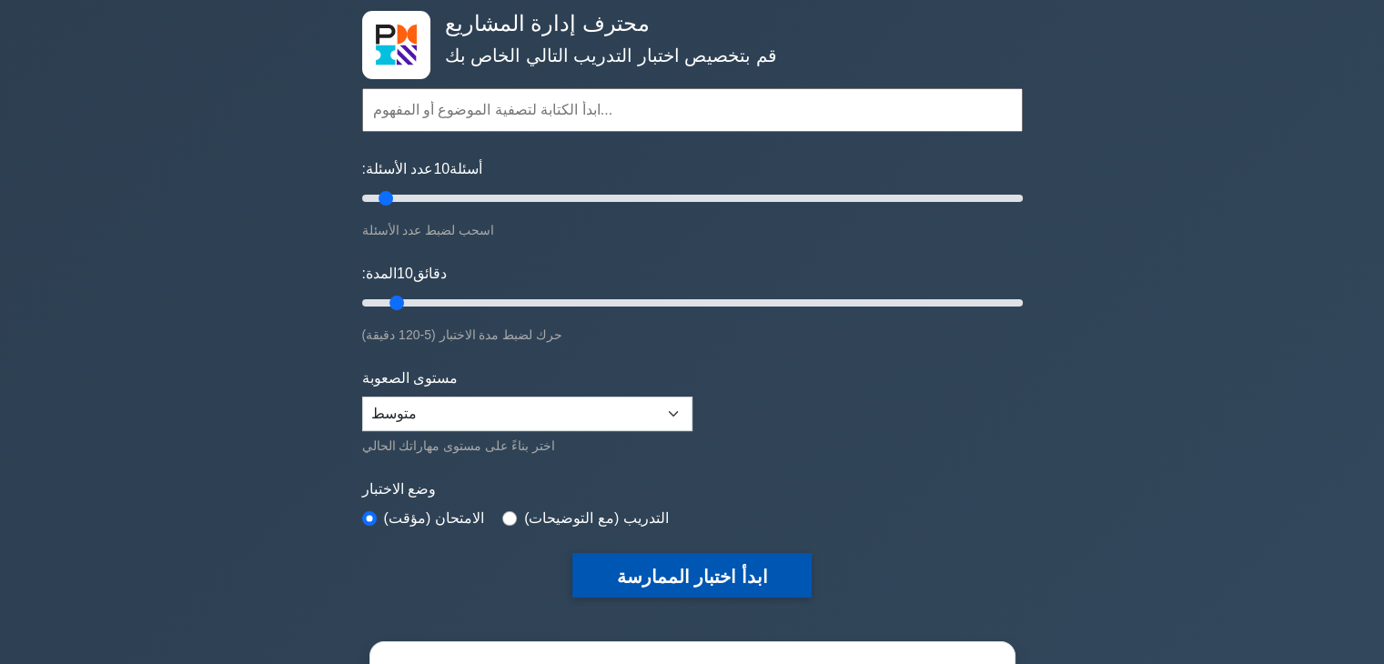
scroll to position [364, 0]
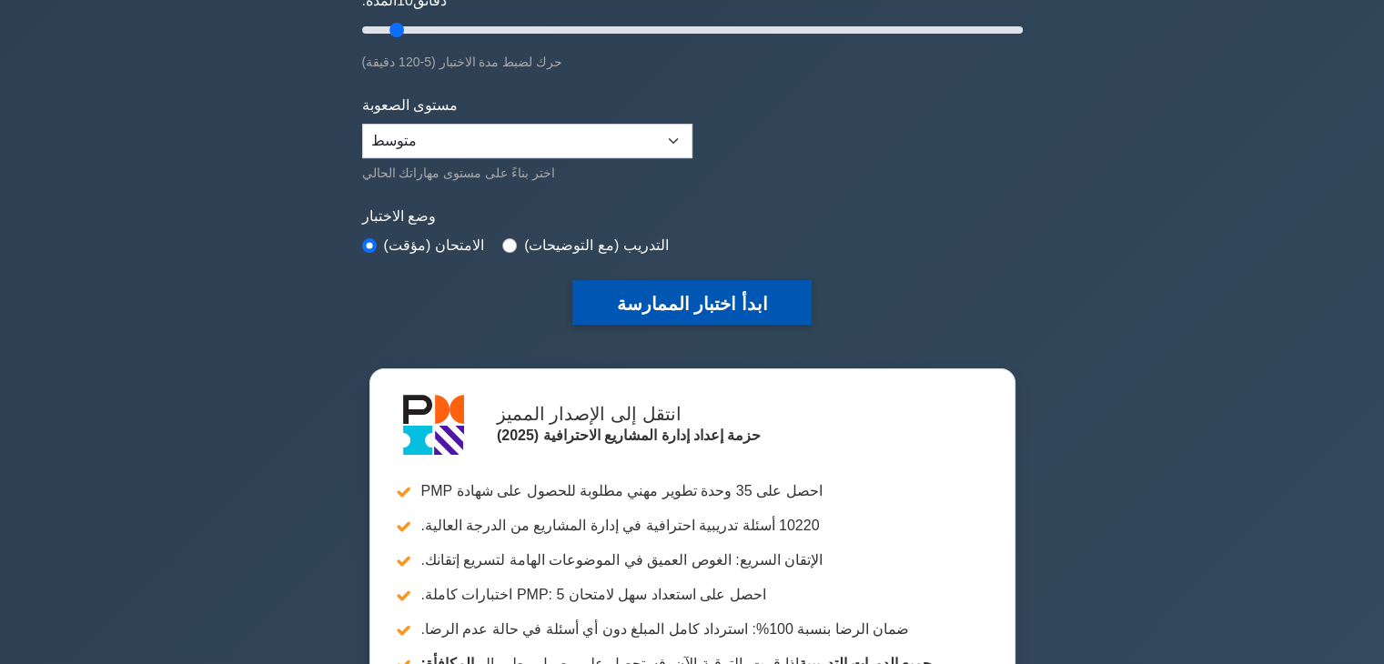
click at [699, 294] on font "ابدأ اختبار الممارسة" at bounding box center [691, 304] width 151 height 20
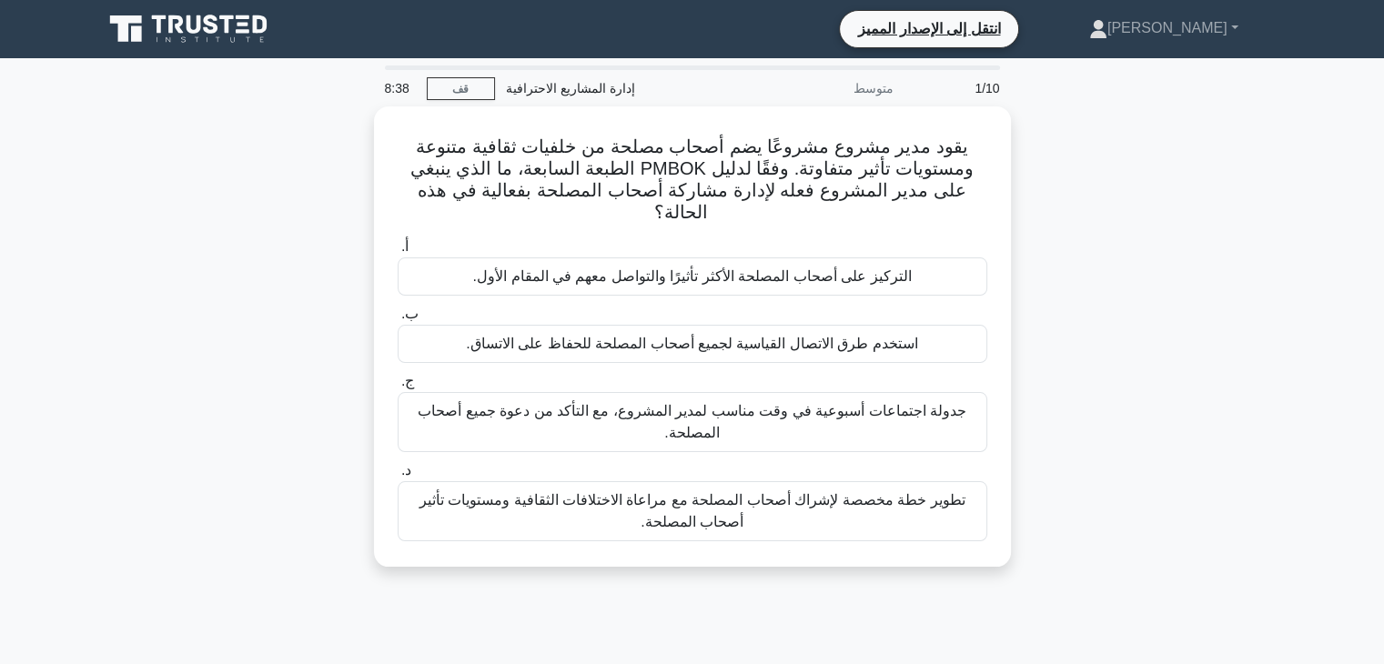
click at [102, 324] on div "يقود مدير مشروع مشروعًا يضم أصحاب مصلحة من خلفيات ثقافية متنوعة ومستويات تأثير …" at bounding box center [692, 347] width 1201 height 482
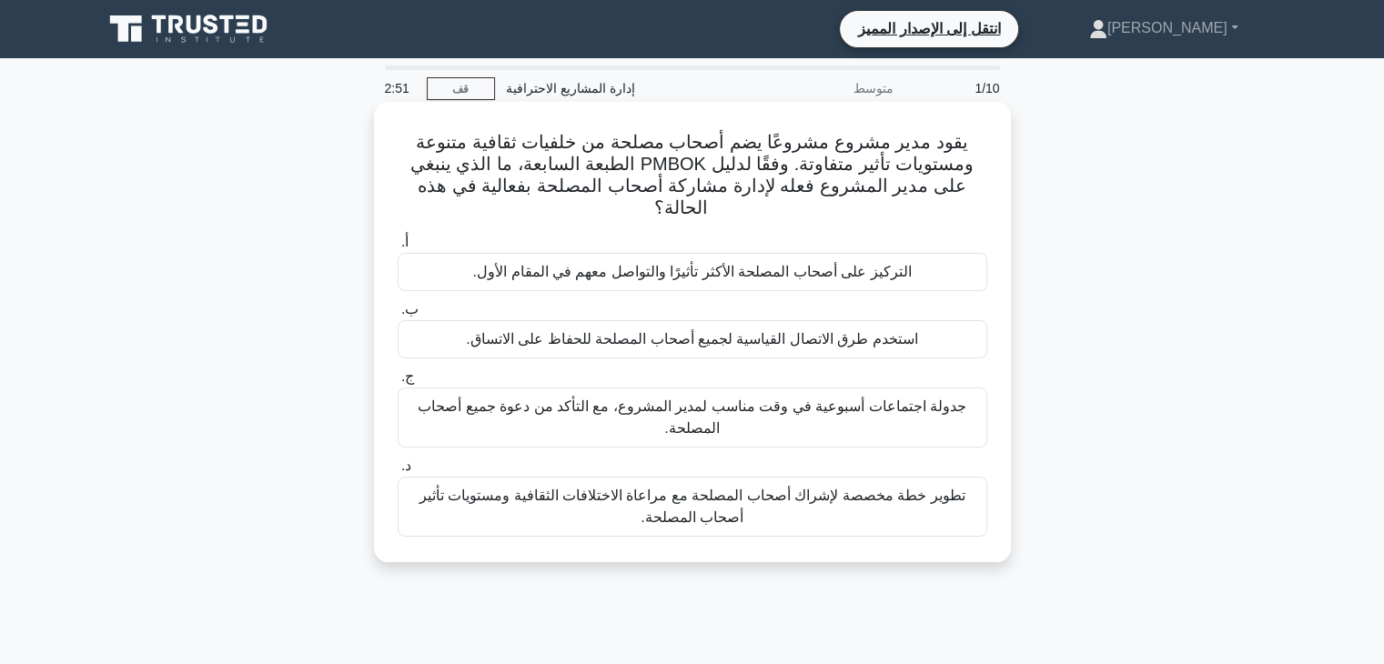
click at [605, 506] on font "تطوير خطة مخصصة لإشراك أصحاب المصلحة مع مراعاة الاختلافات الثقافية ومستويات تأث…" at bounding box center [692, 507] width 573 height 44
click at [398, 472] on input "د. تطوير خطة مخصصة لإشراك أصحاب المصلحة مع مراعاة الاختلافات الثقافية ومستويات …" at bounding box center [398, 466] width 0 height 12
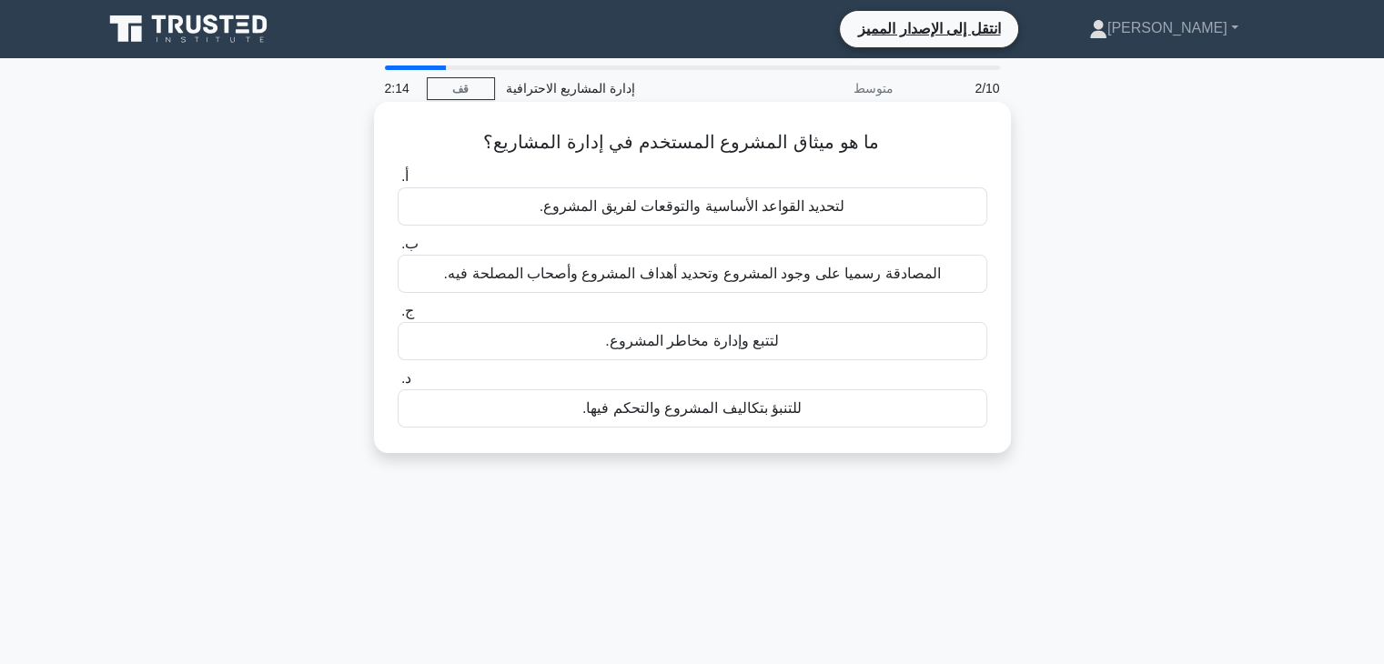
click at [681, 340] on font "لتتبع وإدارة مخاطر المشروع." at bounding box center [692, 340] width 174 height 15
click at [398, 317] on input "ج. لتتبع وإدارة مخاطر المشروع." at bounding box center [398, 312] width 0 height 12
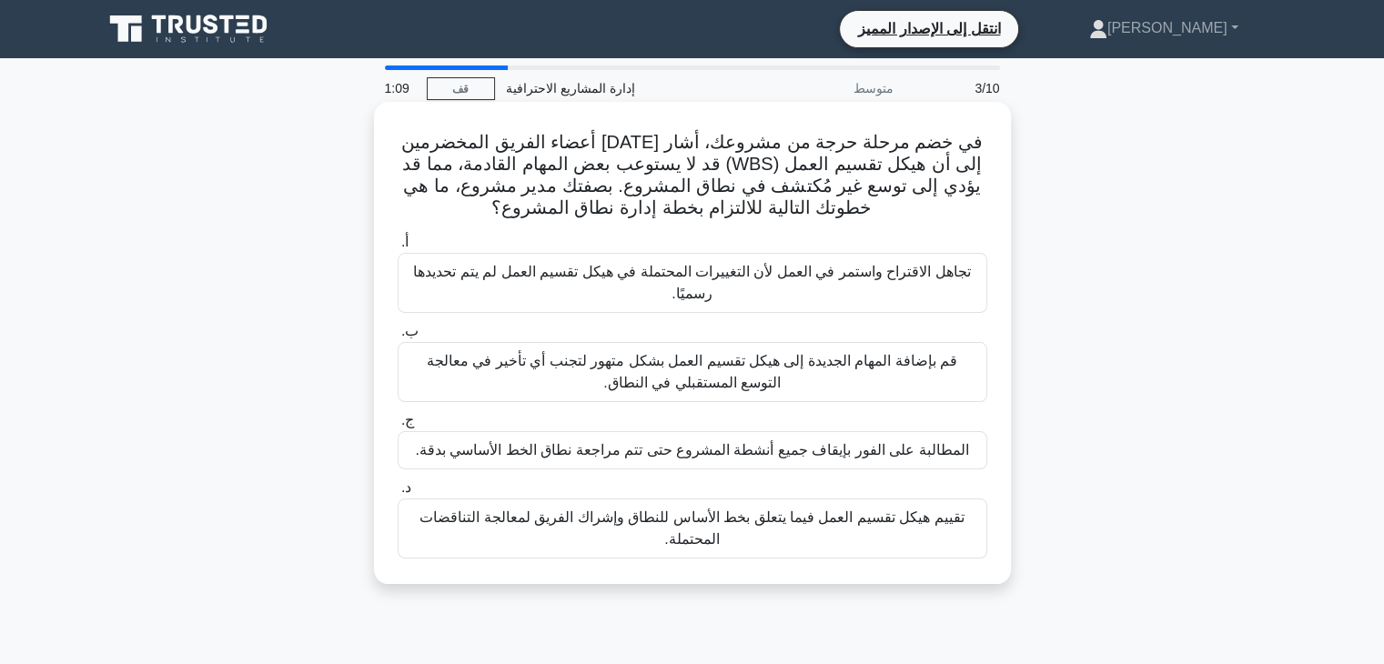
click at [642, 522] on font "تقييم هيكل تقسيم العمل فيما يتعلق بخط الأساس للنطاق وإشراك الفريق لمعالجة التنا…" at bounding box center [691, 527] width 544 height 37
click at [398, 494] on input "د. تقييم هيكل تقسيم العمل فيما يتعلق بخط الأساس للنطاق وإشراك الفريق لمعالجة ال…" at bounding box center [398, 488] width 0 height 12
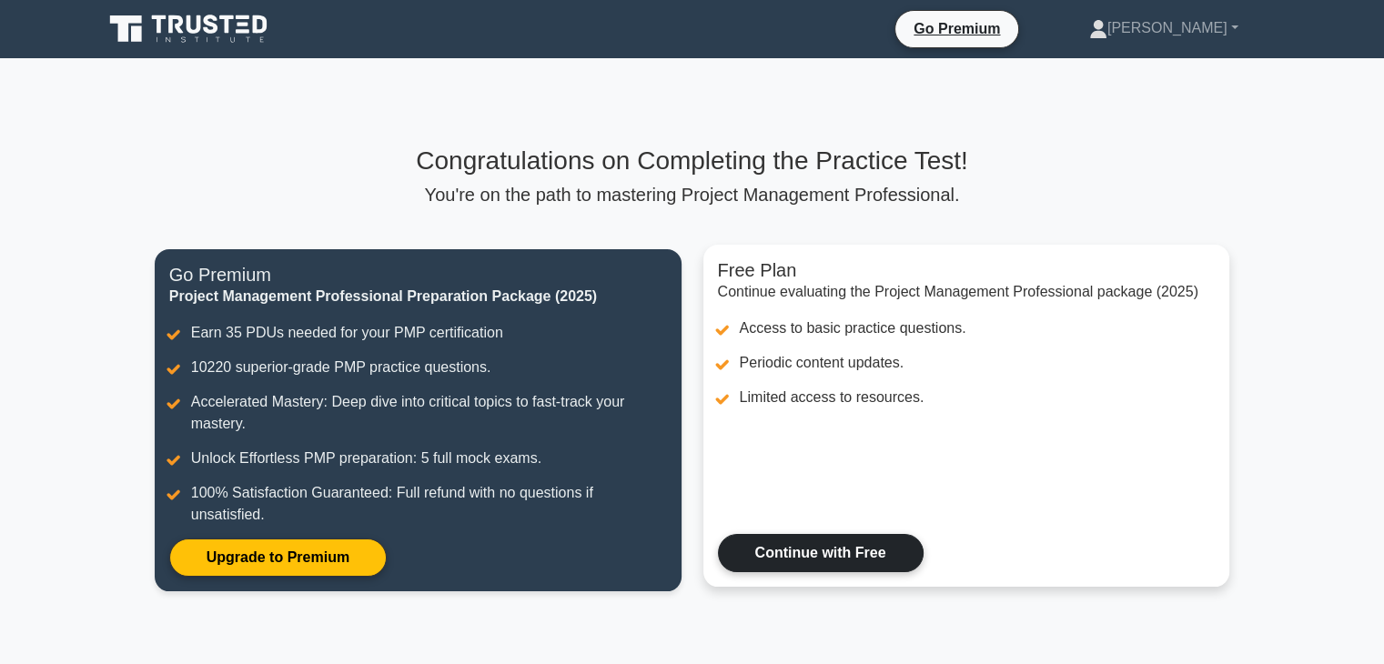
click at [844, 561] on link "Continue with Free" at bounding box center [821, 553] width 206 height 38
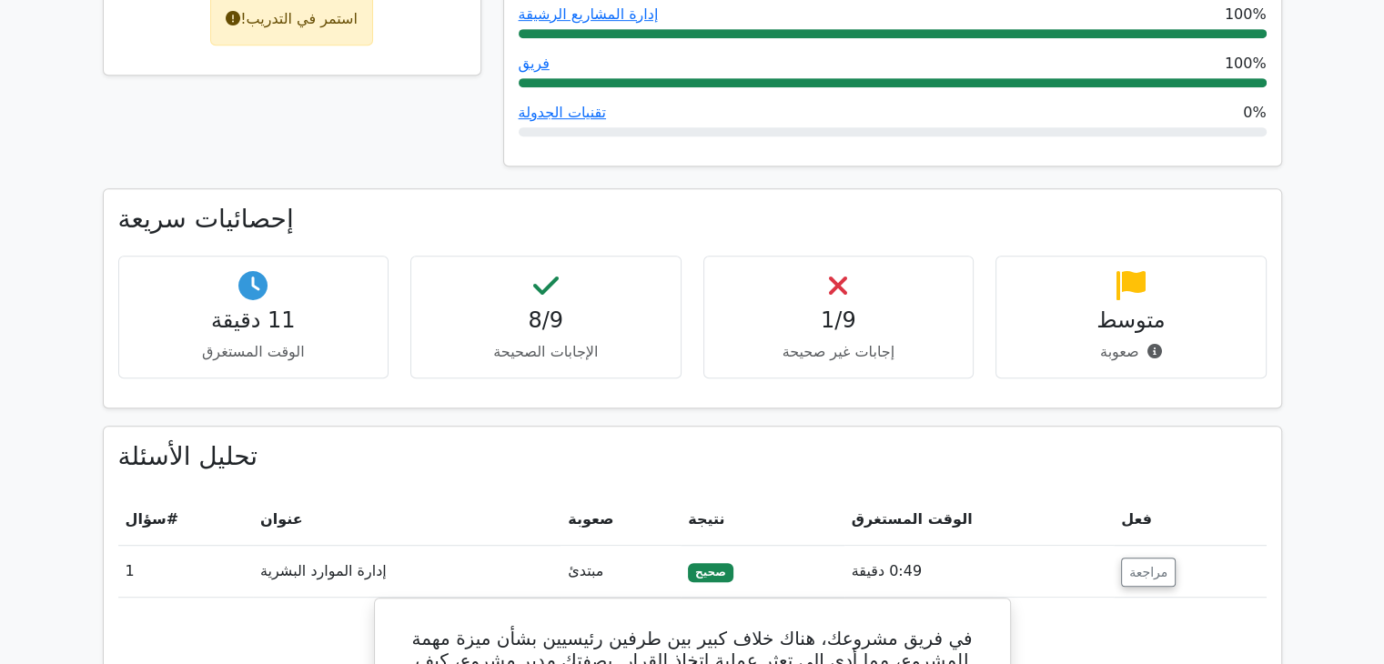
scroll to position [640, 0]
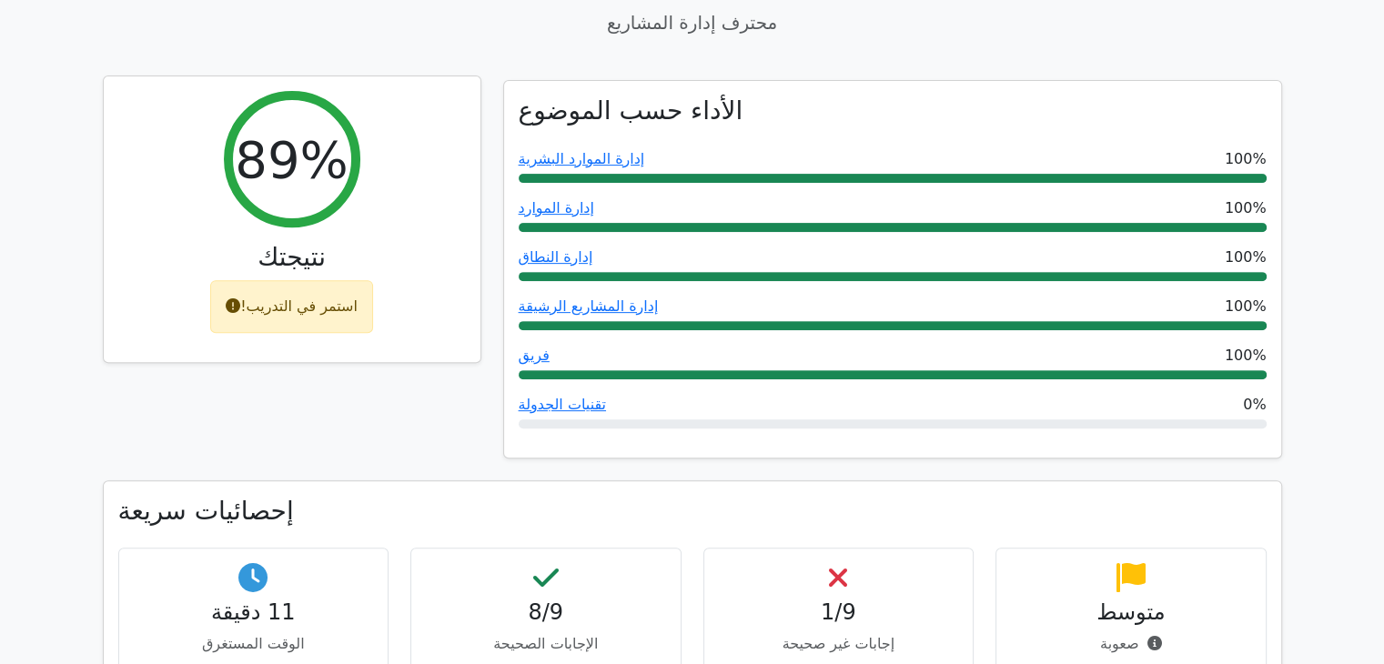
click at [307, 297] on font "استمر في التدريب!" at bounding box center [298, 305] width 117 height 17
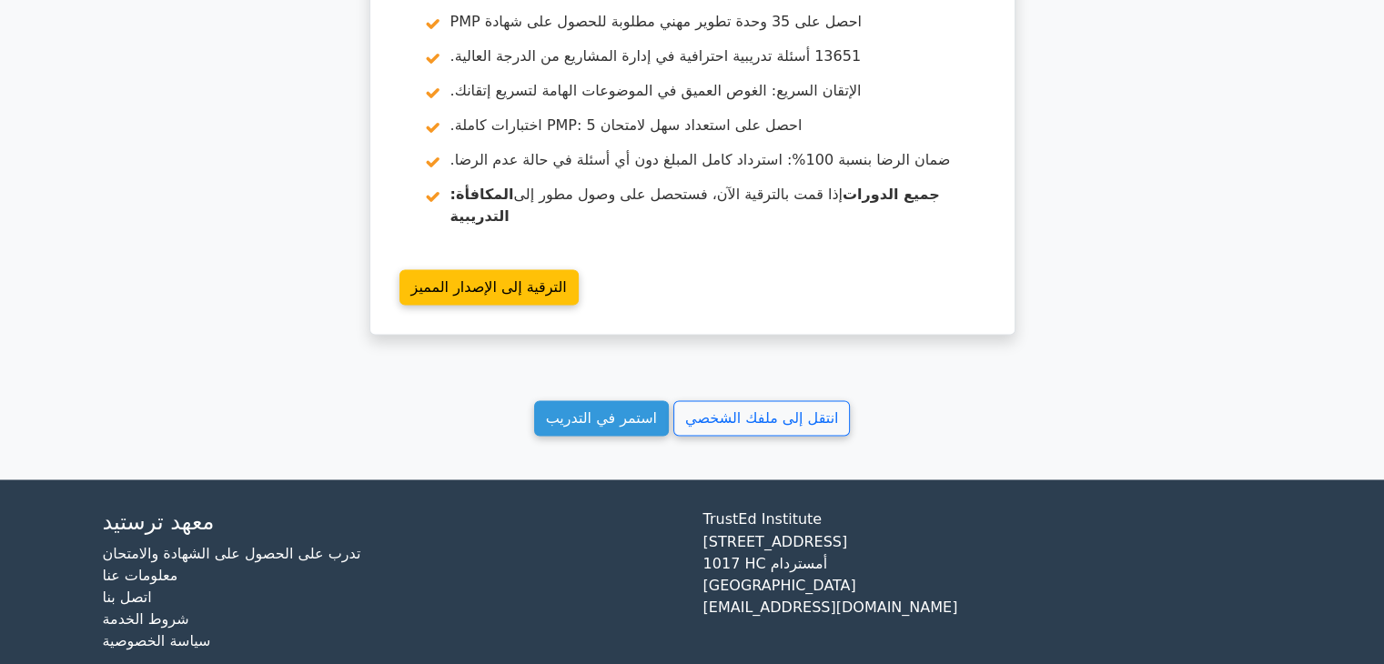
scroll to position [2931, 0]
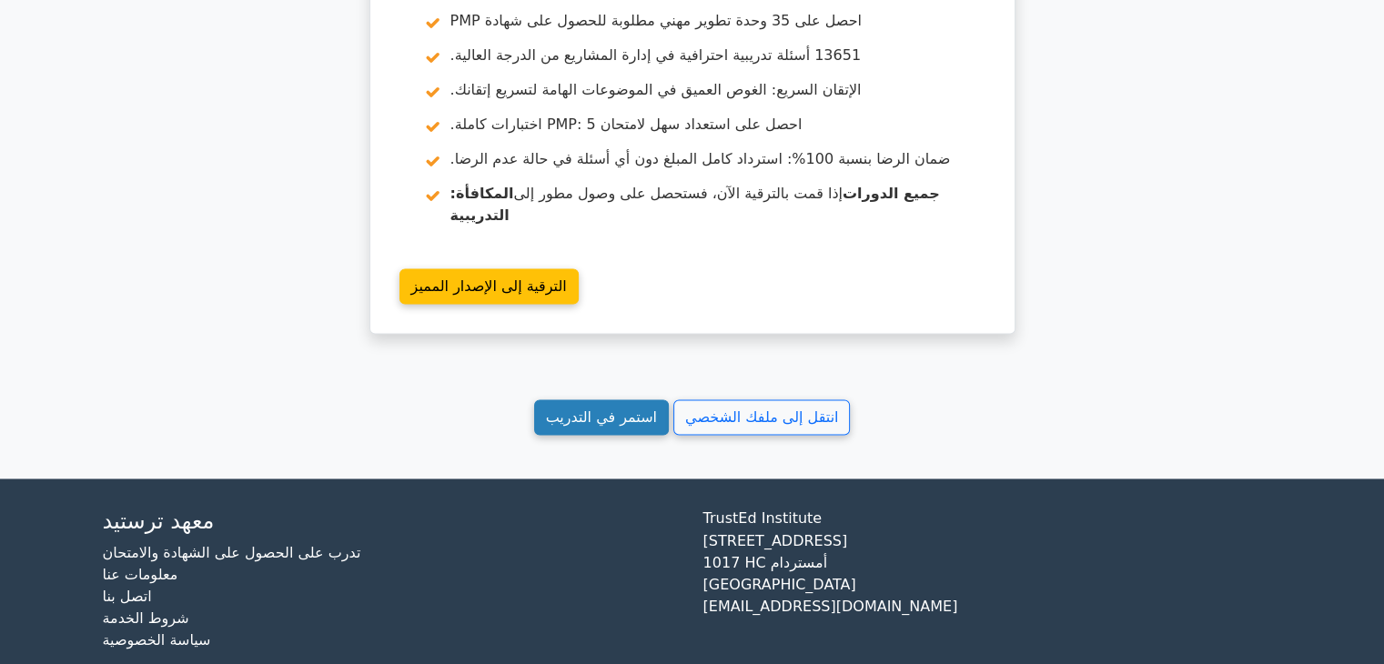
click at [600, 408] on font "استمر في التدريب" at bounding box center [601, 416] width 111 height 17
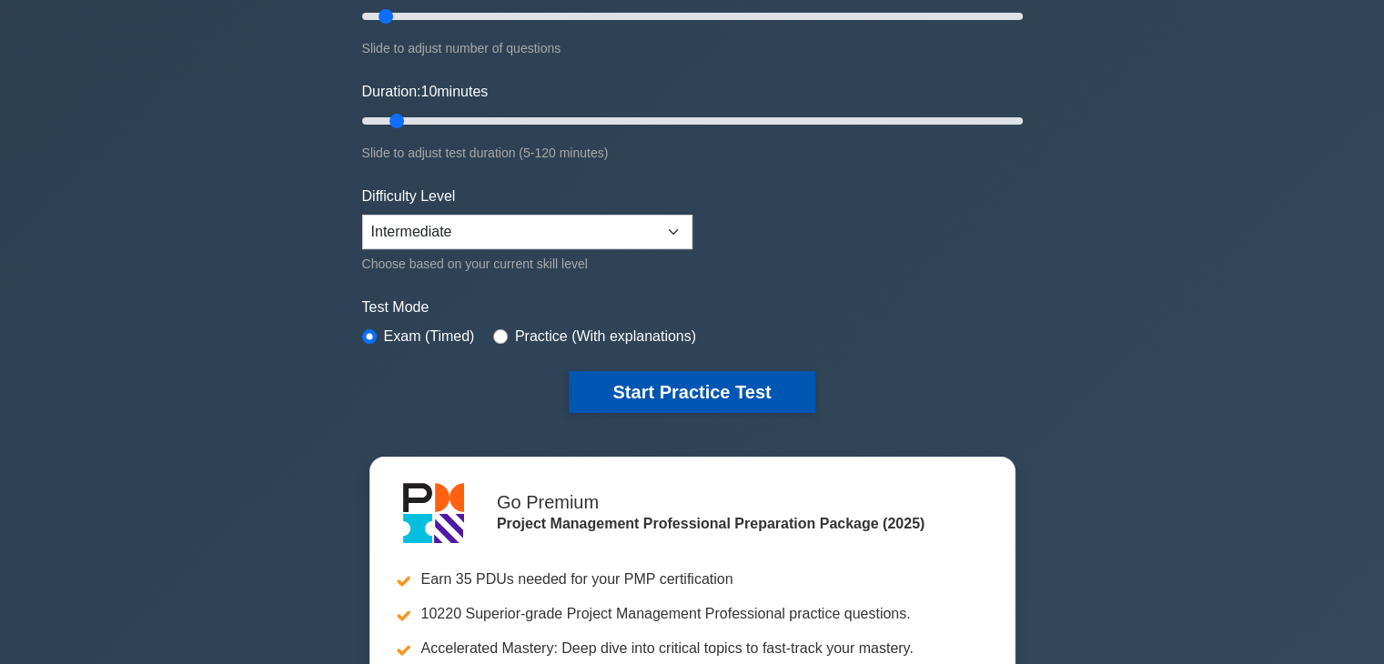
click at [626, 386] on button "Start Practice Test" at bounding box center [692, 392] width 246 height 42
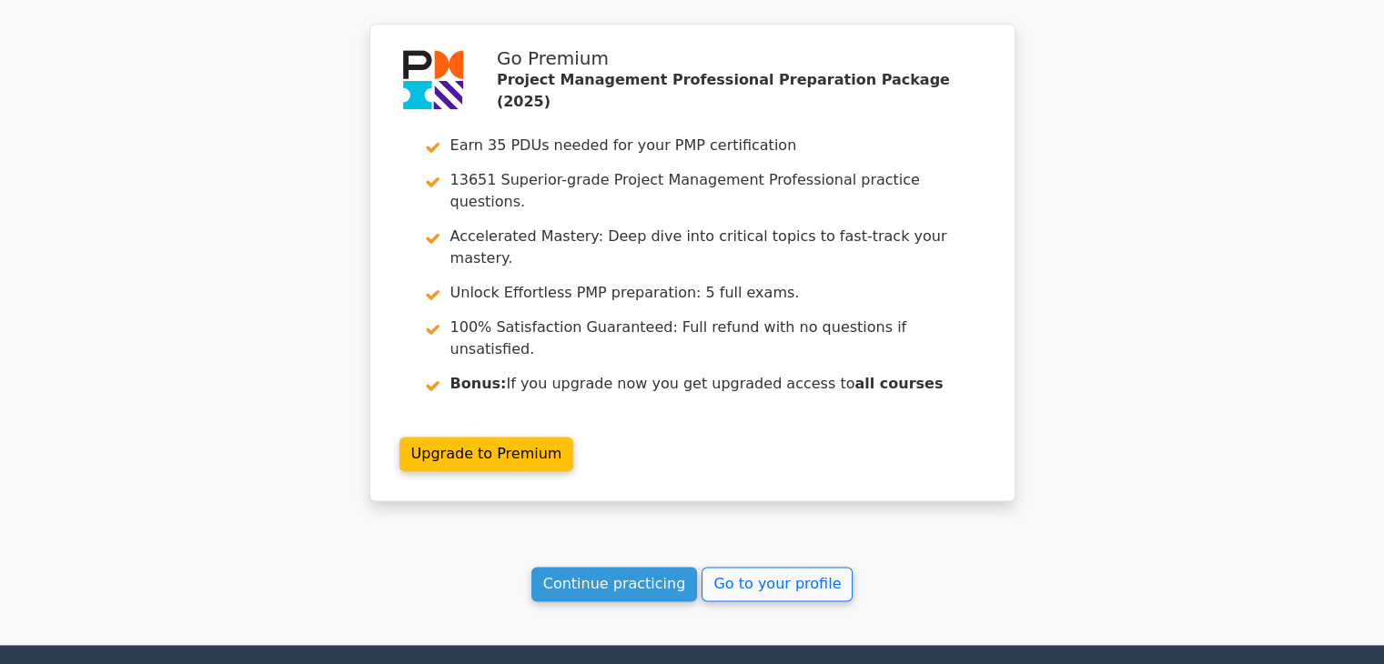
scroll to position [2502, 0]
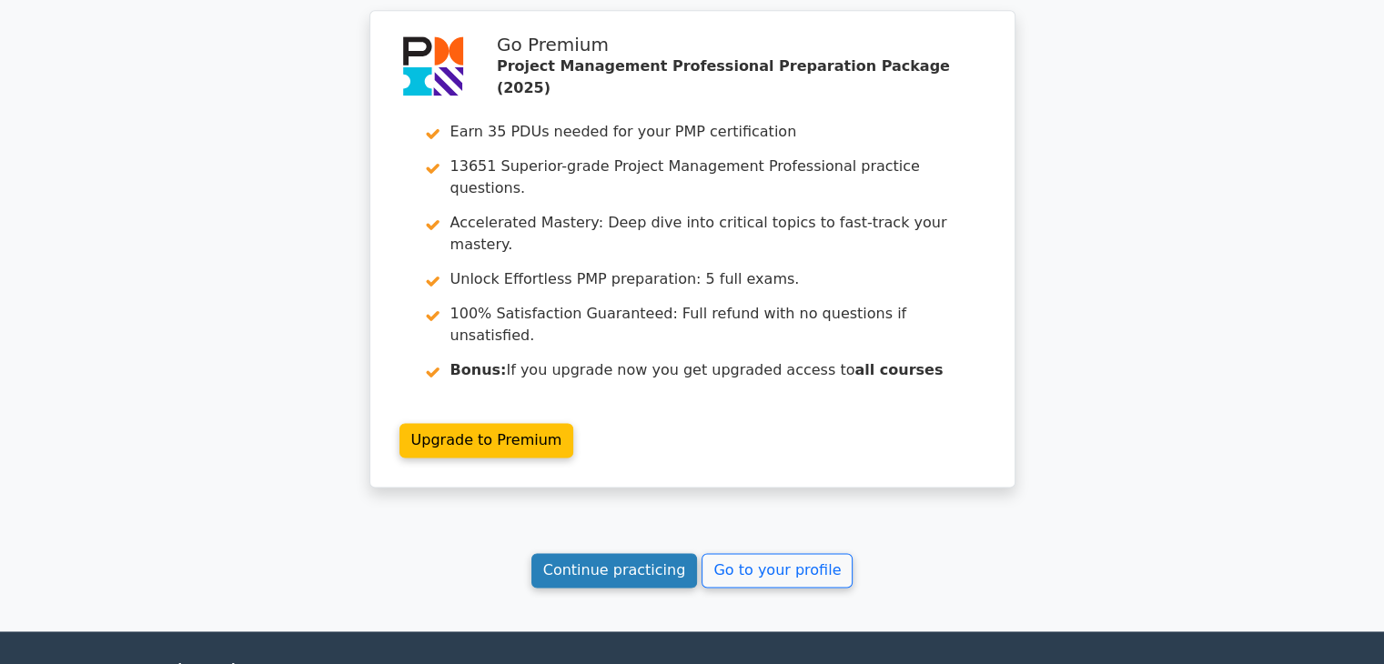
click at [613, 553] on link "Continue practicing" at bounding box center [614, 570] width 166 height 35
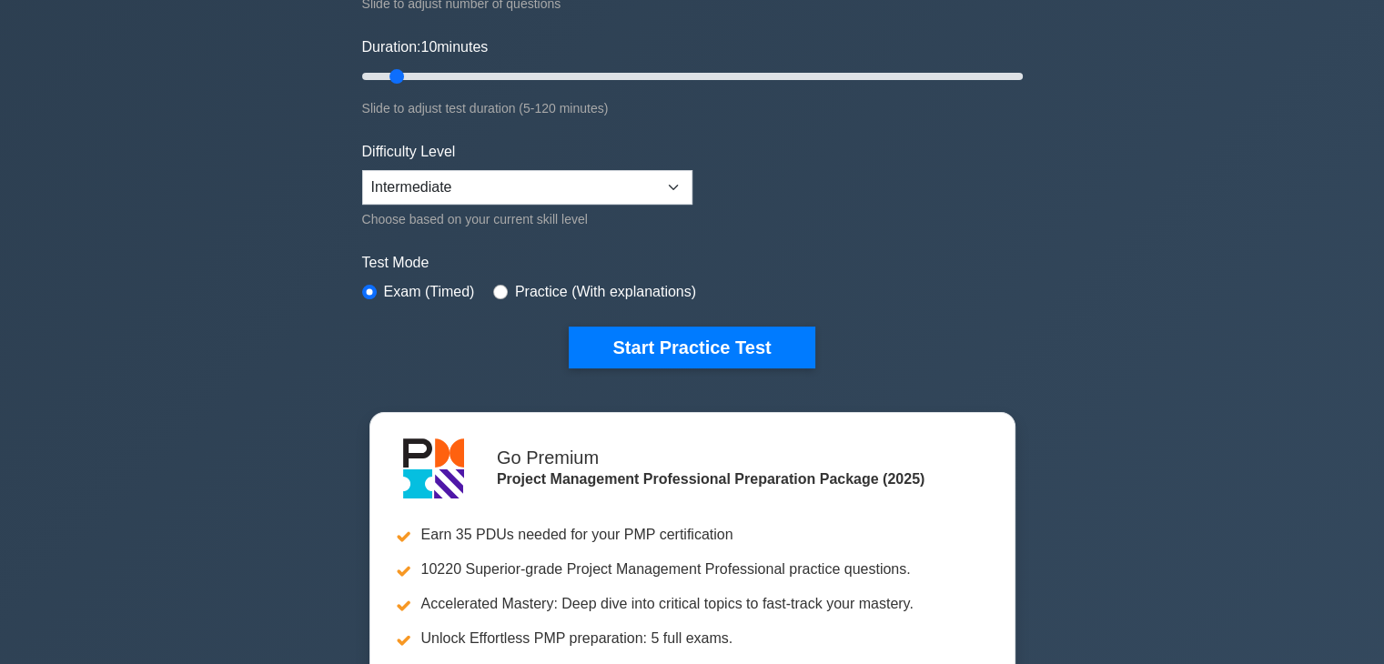
scroll to position [364, 0]
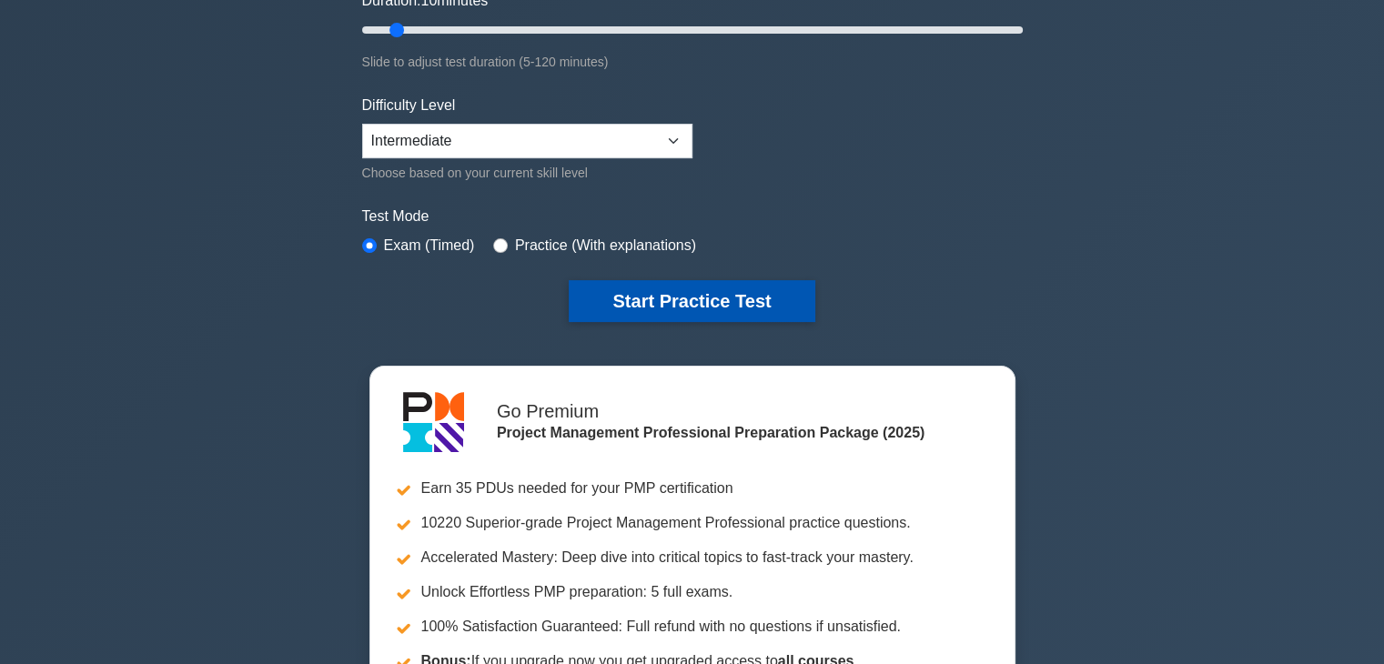
click at [675, 296] on button "Start Practice Test" at bounding box center [692, 301] width 246 height 42
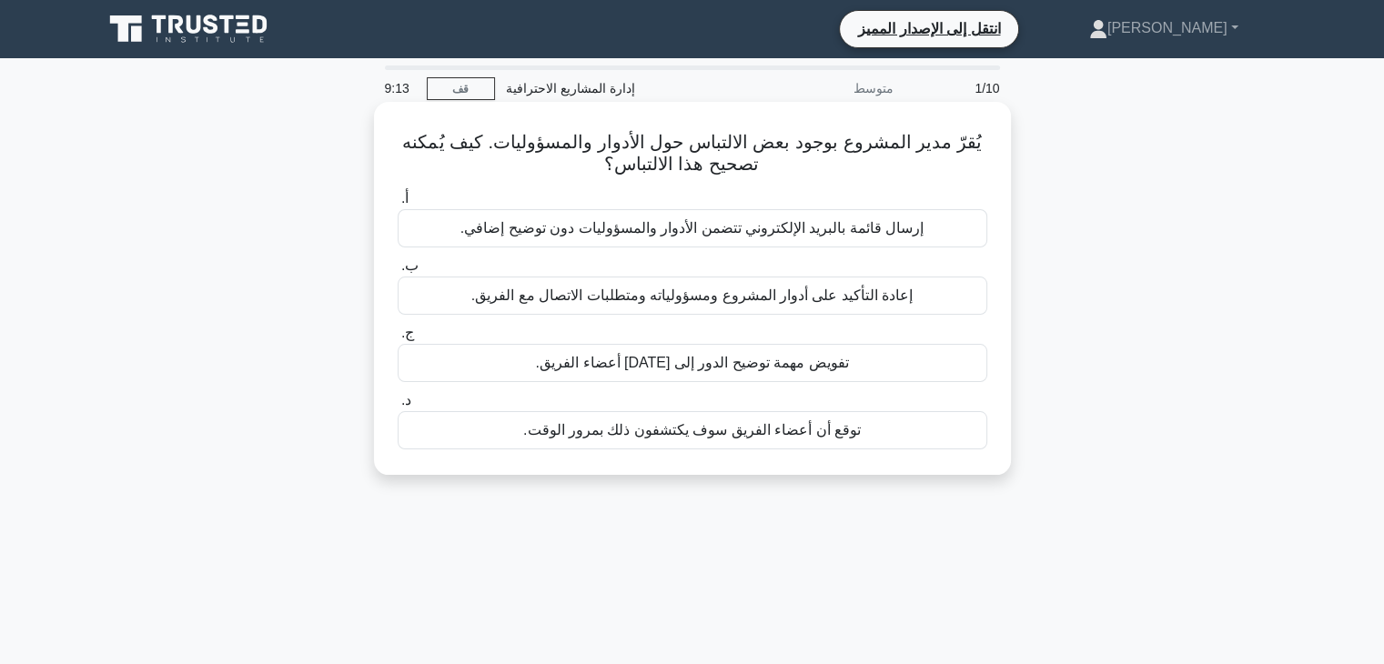
click at [877, 292] on font "إعادة التأكيد على أدوار المشروع ومسؤولياته ومتطلبات الاتصال مع الفريق." at bounding box center [691, 294] width 441 height 15
click at [398, 272] on input "ب. إعادة التأكيد على أدوار المشروع ومسؤولياته ومتطلبات الاتصال مع الفريق." at bounding box center [398, 266] width 0 height 12
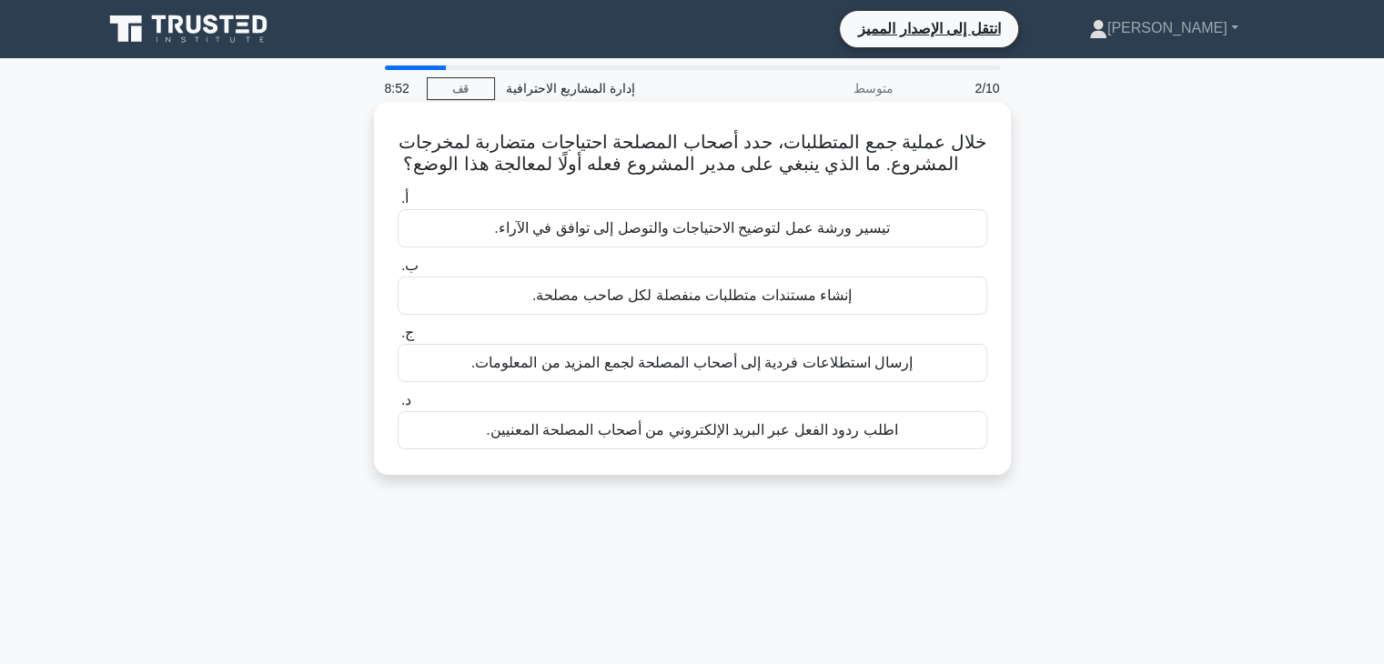
click at [842, 232] on font "تيسير ورشة عمل لتوضيح الاحتياجات والتوصل إلى توافق في الآراء." at bounding box center [691, 227] width 395 height 15
click at [398, 205] on input "أ. تيسير ورشة عمل لتوضيح الاحتياجات والتوصل إلى توافق في الآراء." at bounding box center [398, 199] width 0 height 12
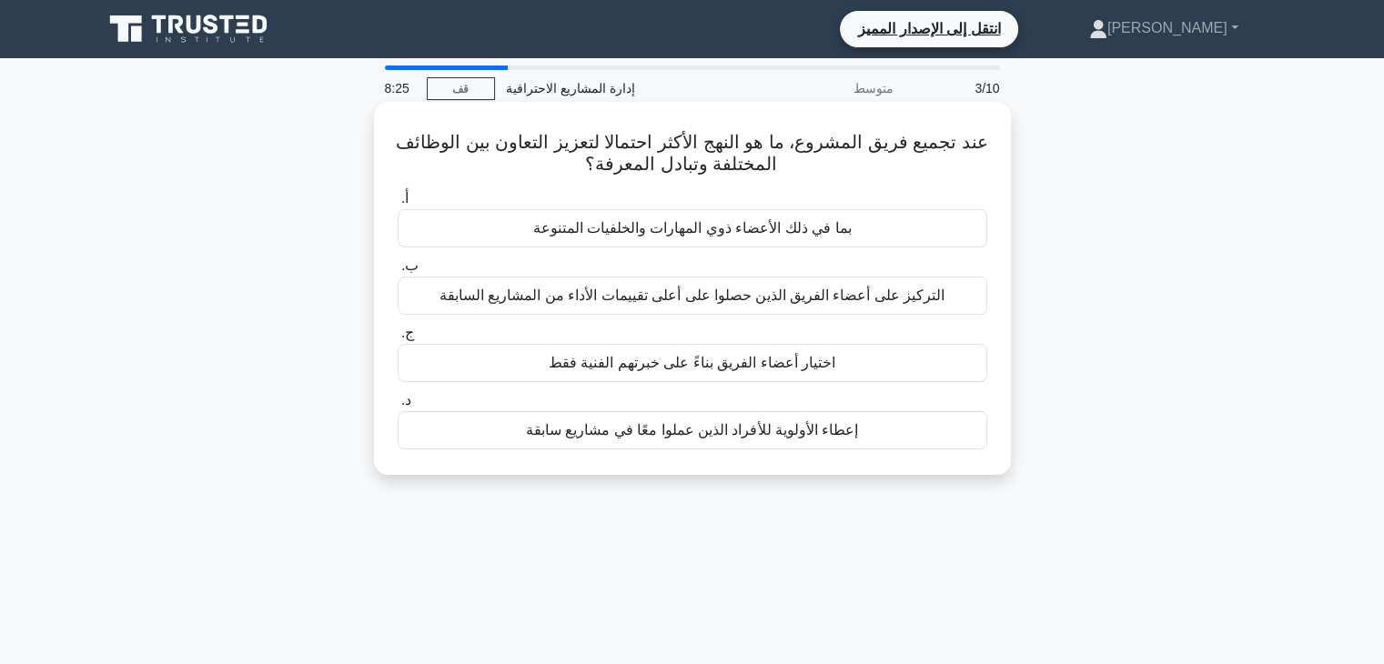
click at [854, 427] on font "إعطاء الأولوية للأفراد الذين عملوا معًا في مشاريع سابقة" at bounding box center [692, 429] width 333 height 15
click at [398, 407] on input "د. إعطاء الأولوية للأفراد الذين عملوا معًا في مشاريع سابقة" at bounding box center [398, 401] width 0 height 12
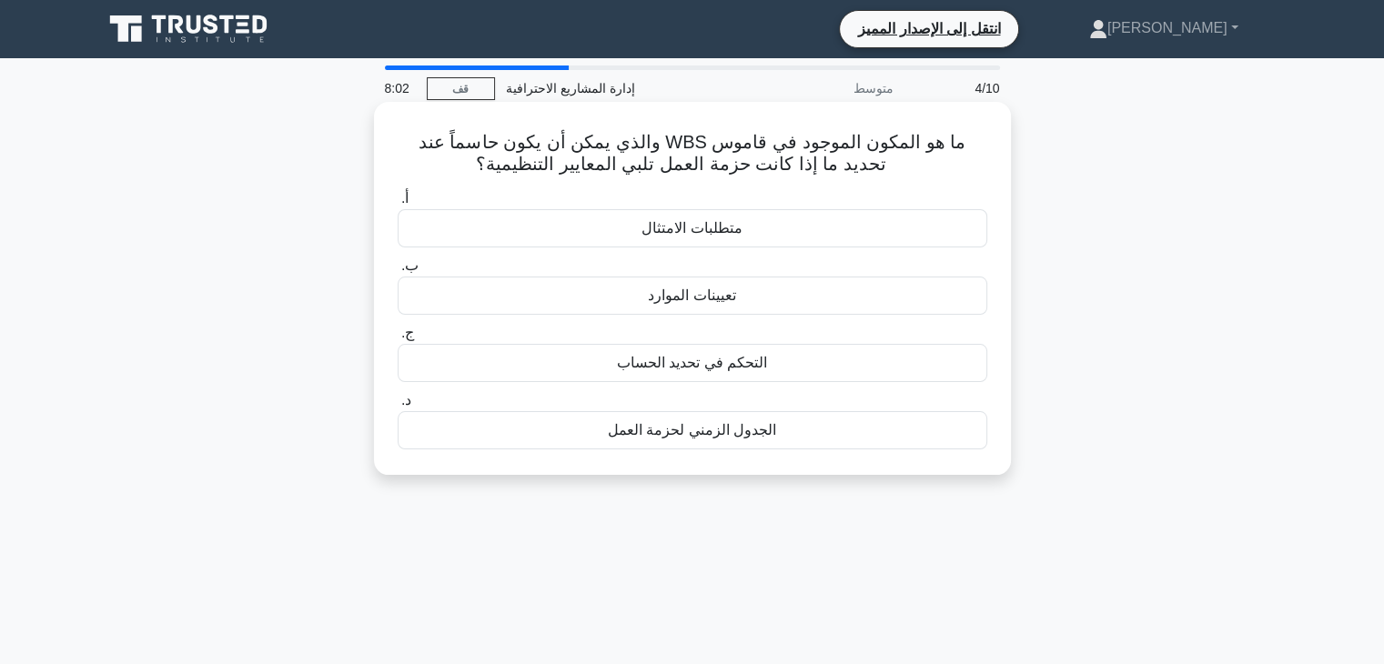
click at [864, 295] on div "تعيينات الموارد" at bounding box center [693, 296] width 590 height 38
click at [398, 272] on input "ب. تعيينات الموارد" at bounding box center [398, 266] width 0 height 12
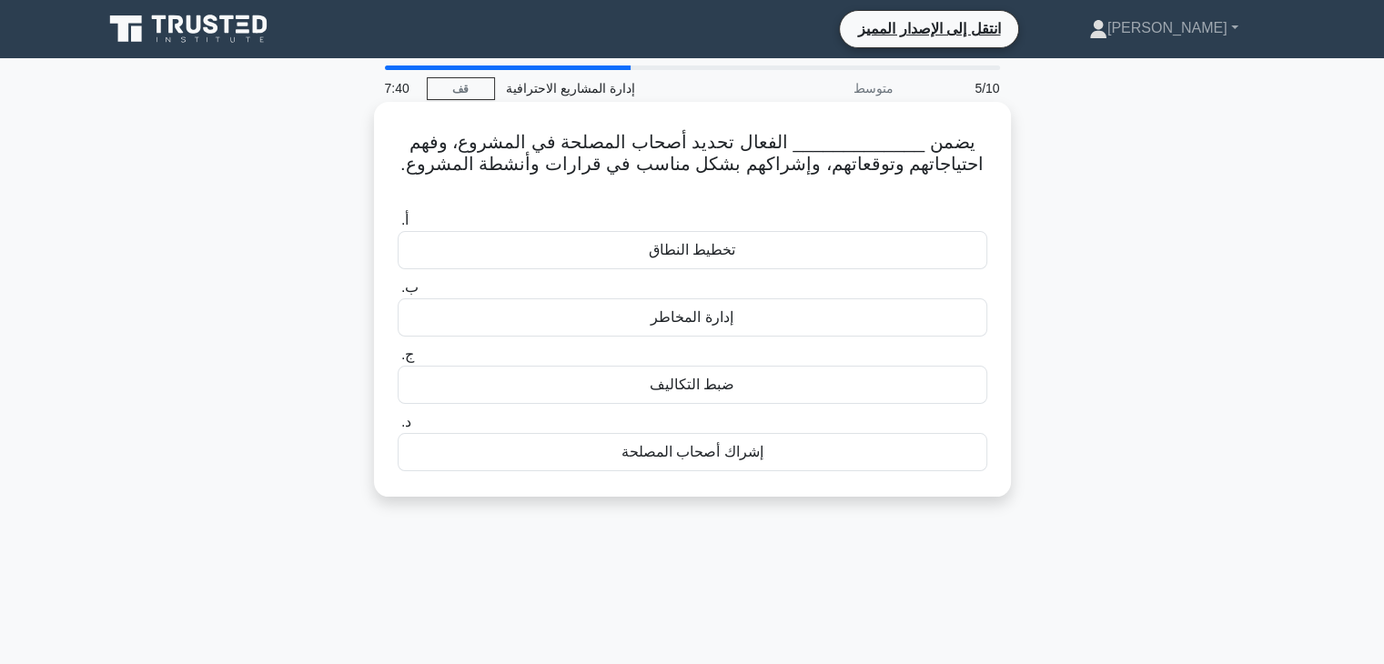
click at [779, 433] on div "إشراك أصحاب المصلحة" at bounding box center [693, 452] width 590 height 38
click at [398, 428] on input "د. إشراك أصحاب المصلحة" at bounding box center [398, 423] width 0 height 12
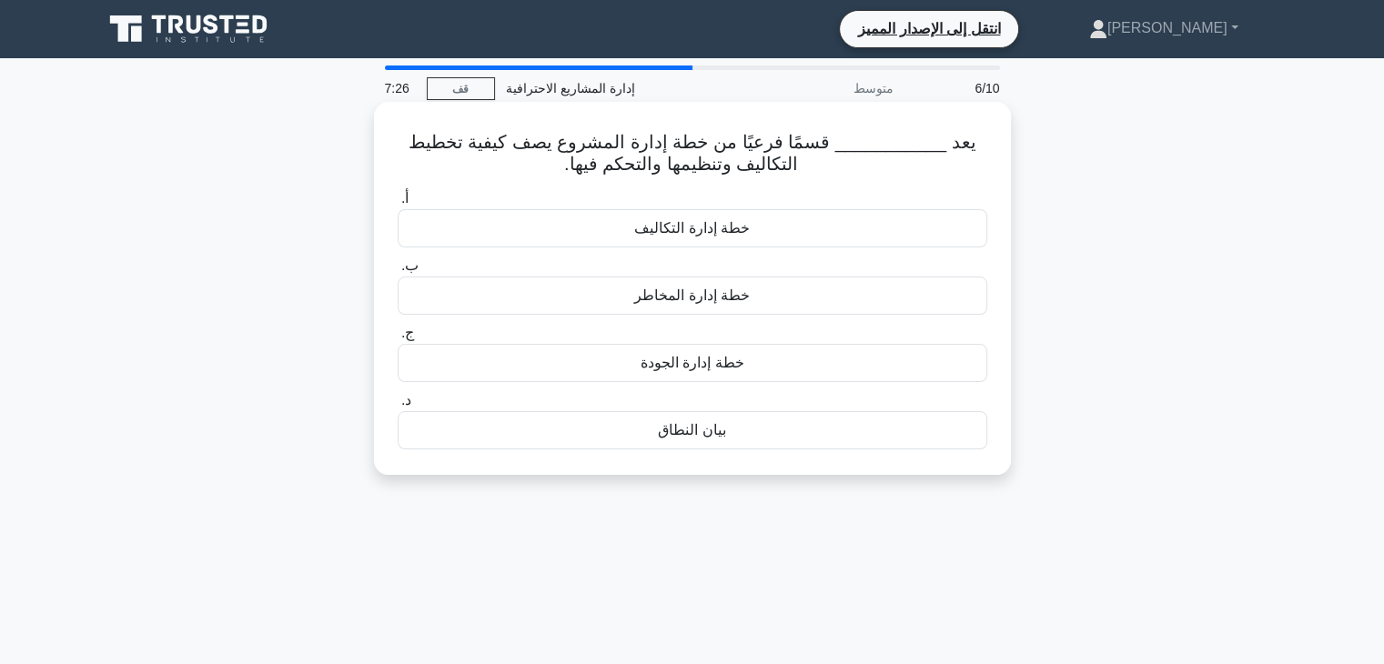
click at [775, 232] on div "خطة إدارة التكاليف" at bounding box center [693, 228] width 590 height 38
click at [398, 205] on input "أ. خطة إدارة التكاليف" at bounding box center [398, 199] width 0 height 12
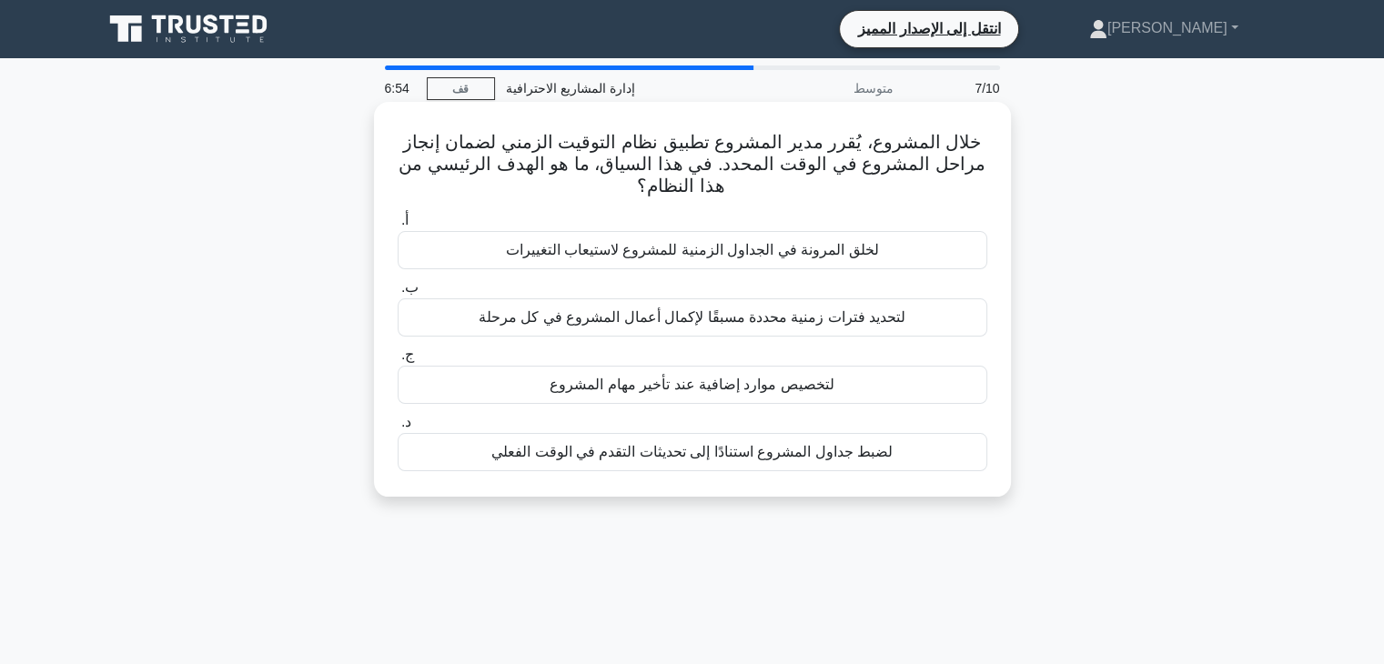
click at [819, 248] on font "لخلق المرونة في الجداول الزمنية للمشروع لاستيعاب التغييرات" at bounding box center [691, 249] width 373 height 15
click at [398, 227] on input "أ. لخلق المرونة في الجداول الزمنية للمشروع لاستيعاب التغييرات" at bounding box center [398, 221] width 0 height 12
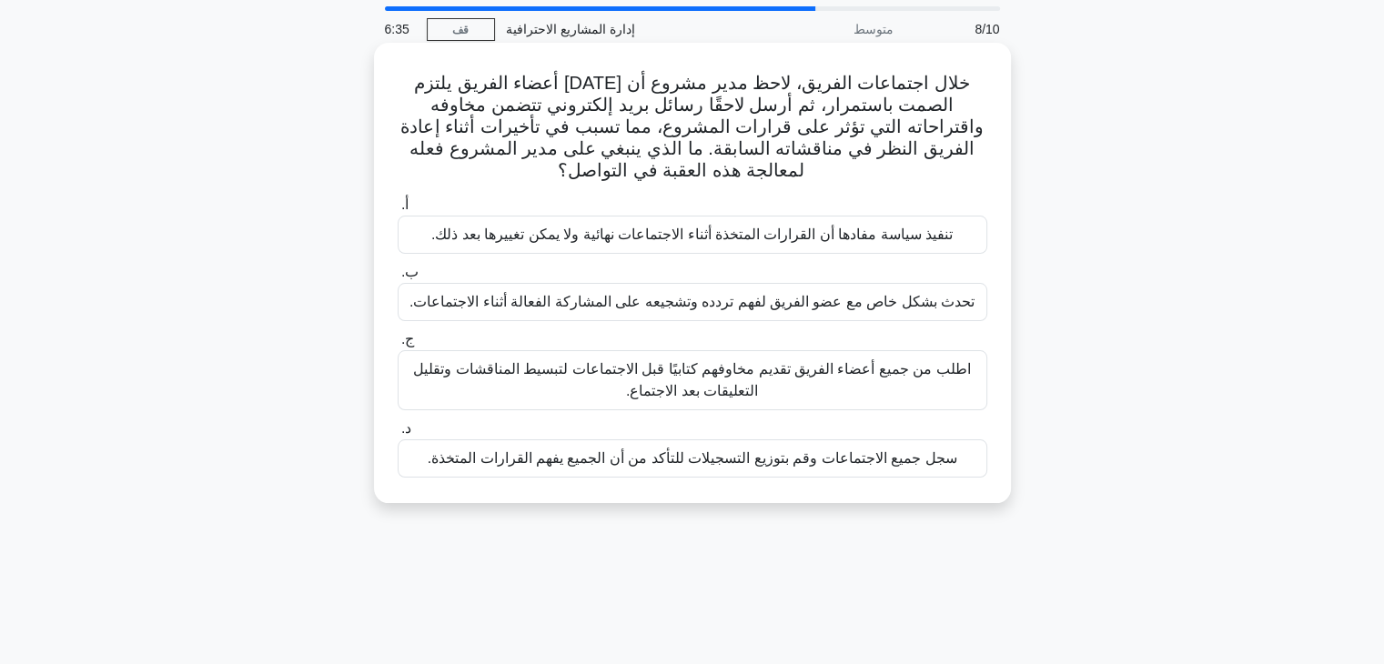
scroll to position [91, 0]
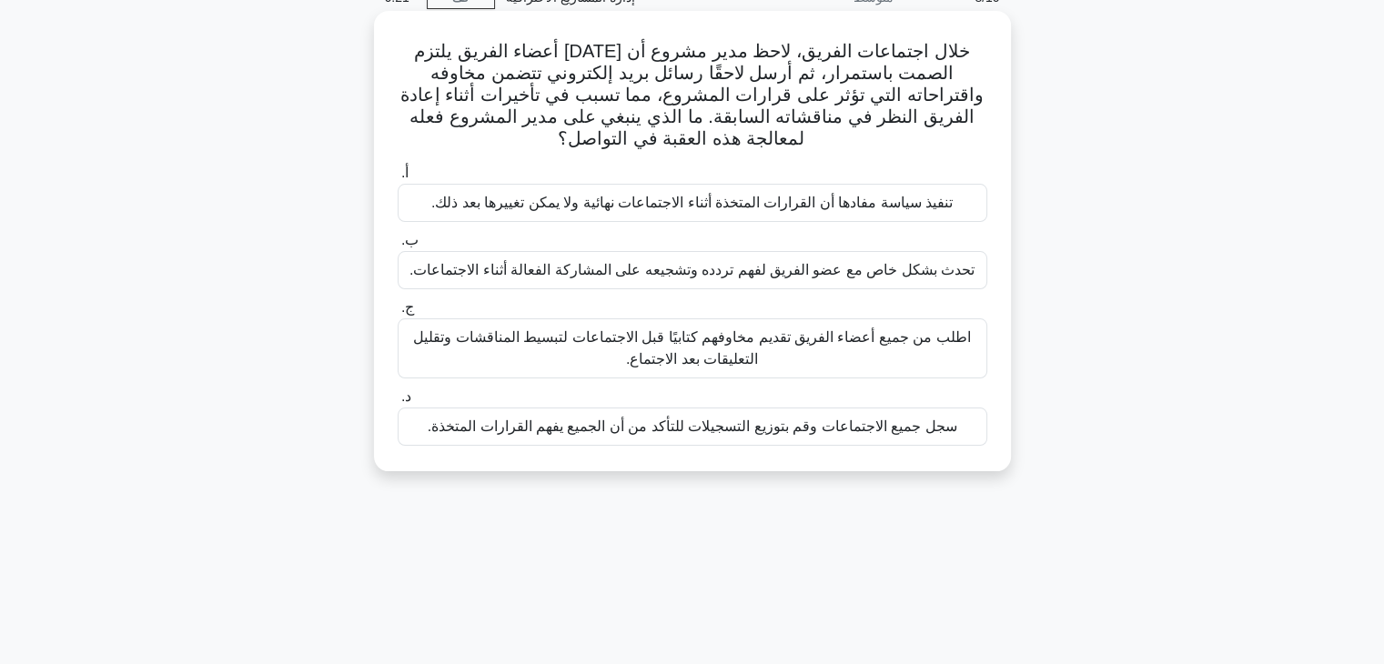
click at [783, 430] on font "سجل جميع الاجتماعات وقم بتوزيع التسجيلات للتأكد من أن الجميع يفهم القرارات المت…" at bounding box center [692, 425] width 529 height 15
click at [398, 403] on input "د. سجل جميع الاجتماعات وقم بتوزيع التسجيلات للتأكد من أن الجميع يفهم القرارات ا…" at bounding box center [398, 397] width 0 height 12
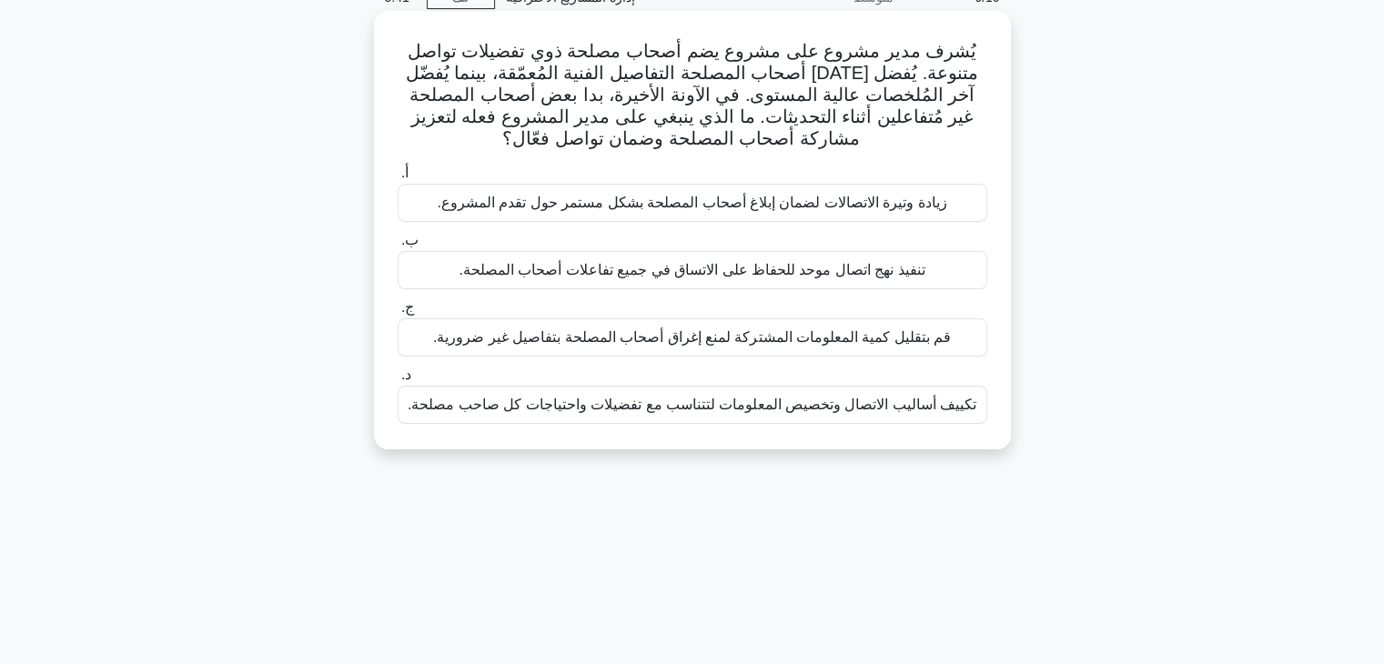
drag, startPoint x: 955, startPoint y: 264, endPoint x: 927, endPoint y: 206, distance: 64.7
click at [927, 206] on font "زيادة وتيرة الاتصالات لضمان إبلاغ أصحاب المصلحة بشكل مستمر حول تقدم المشروع." at bounding box center [691, 202] width 509 height 15
click at [398, 179] on input "أ. زيادة وتيرة الاتصالات لضمان إبلاغ أصحاب المصلحة بشكل مستمر حول تقدم المشروع." at bounding box center [398, 173] width 0 height 12
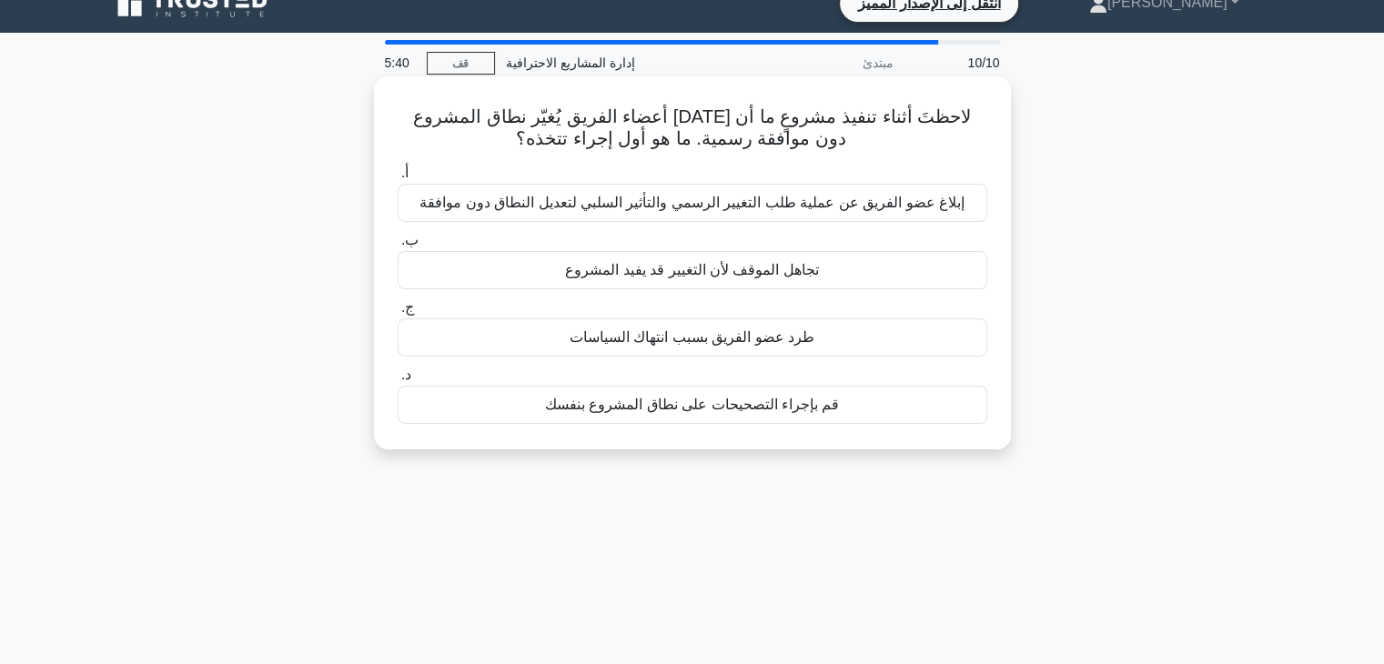
scroll to position [0, 0]
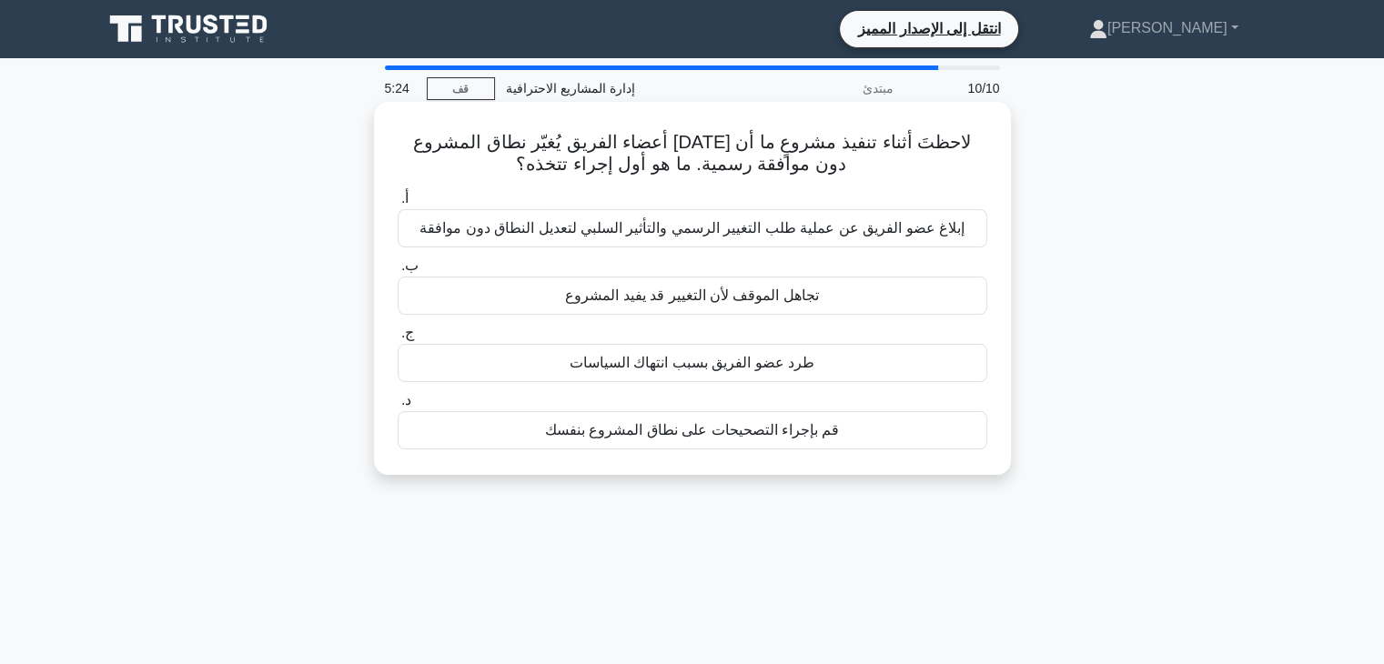
click at [793, 443] on div "قم بإجراء التصحيحات على نطاق المشروع بنفسك" at bounding box center [693, 430] width 590 height 38
click at [398, 407] on input "د. قم بإجراء التصحيحات على نطاق المشروع بنفسك" at bounding box center [398, 401] width 0 height 12
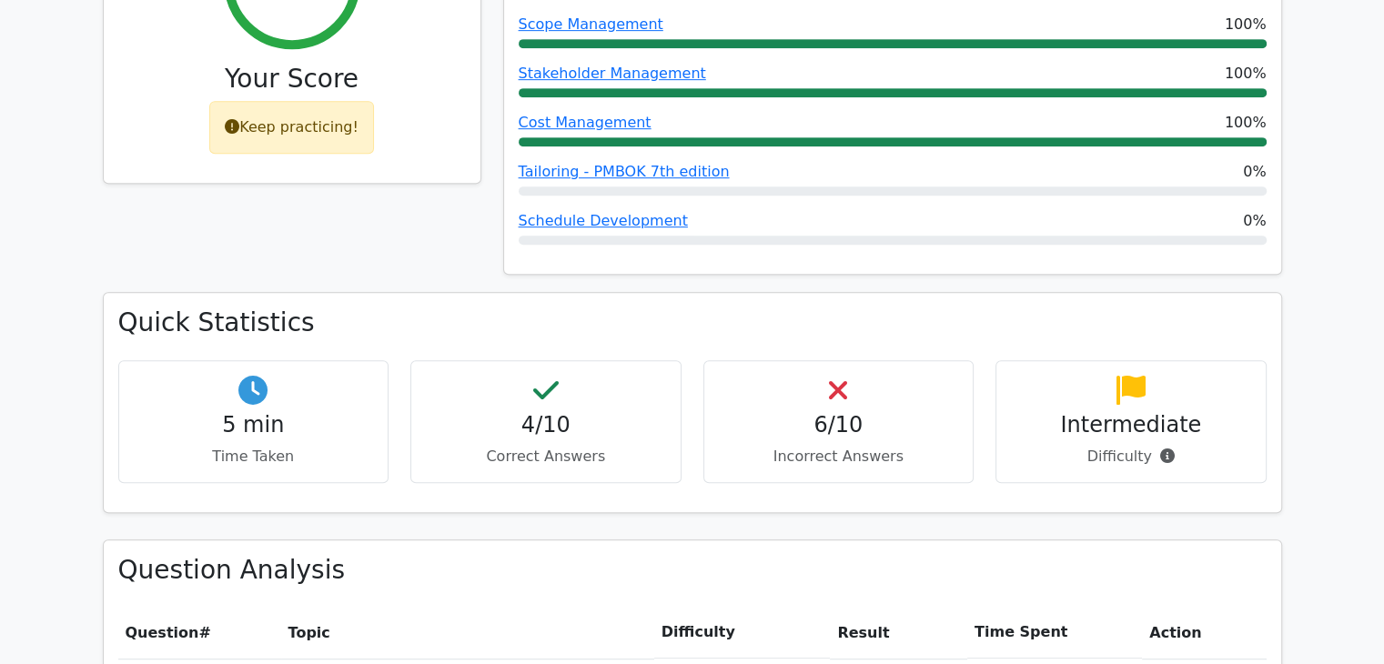
scroll to position [910, 0]
